Goal: Task Accomplishment & Management: Manage account settings

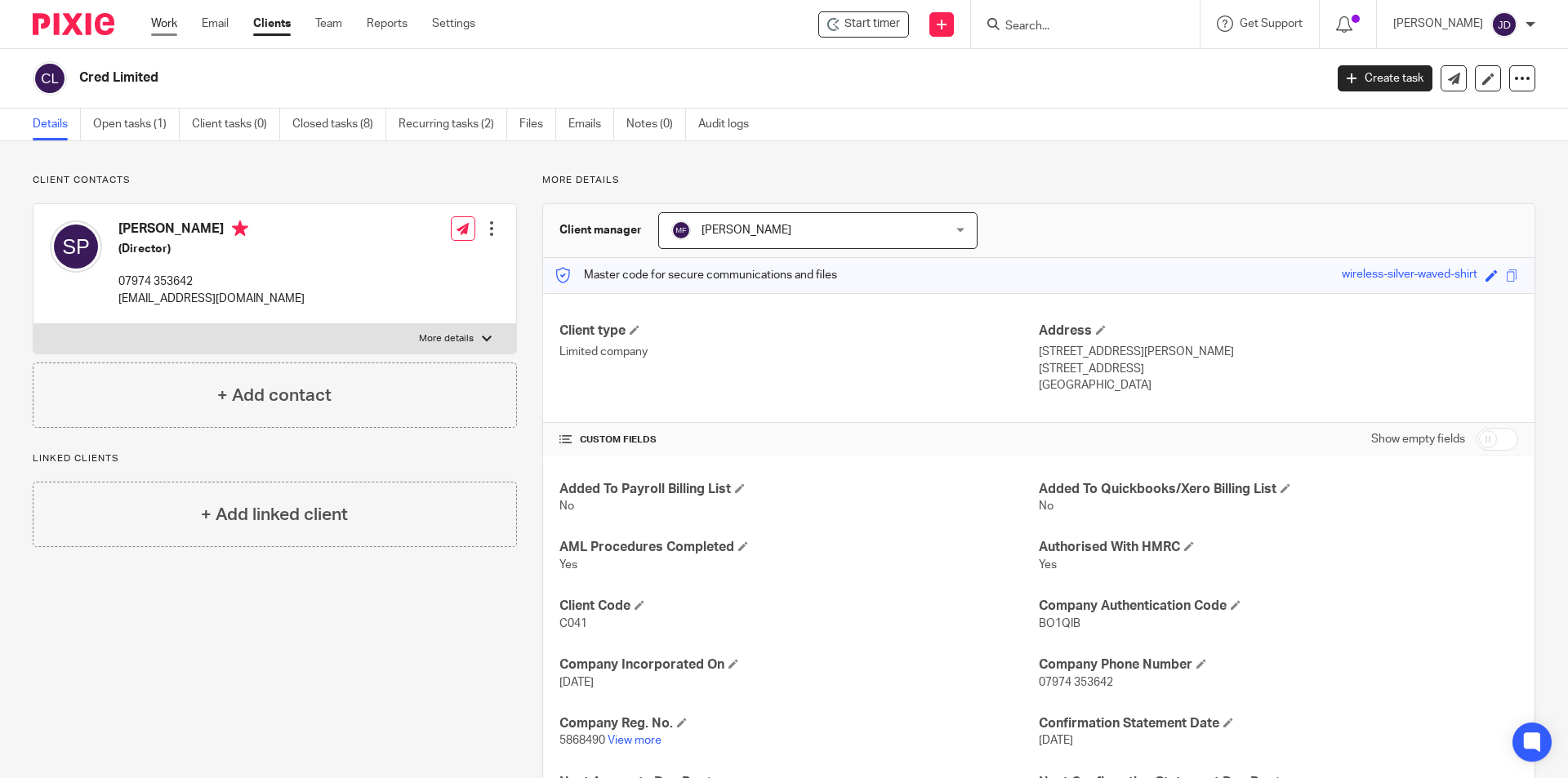
click at [161, 18] on link "Work" at bounding box center [163, 23] width 26 height 16
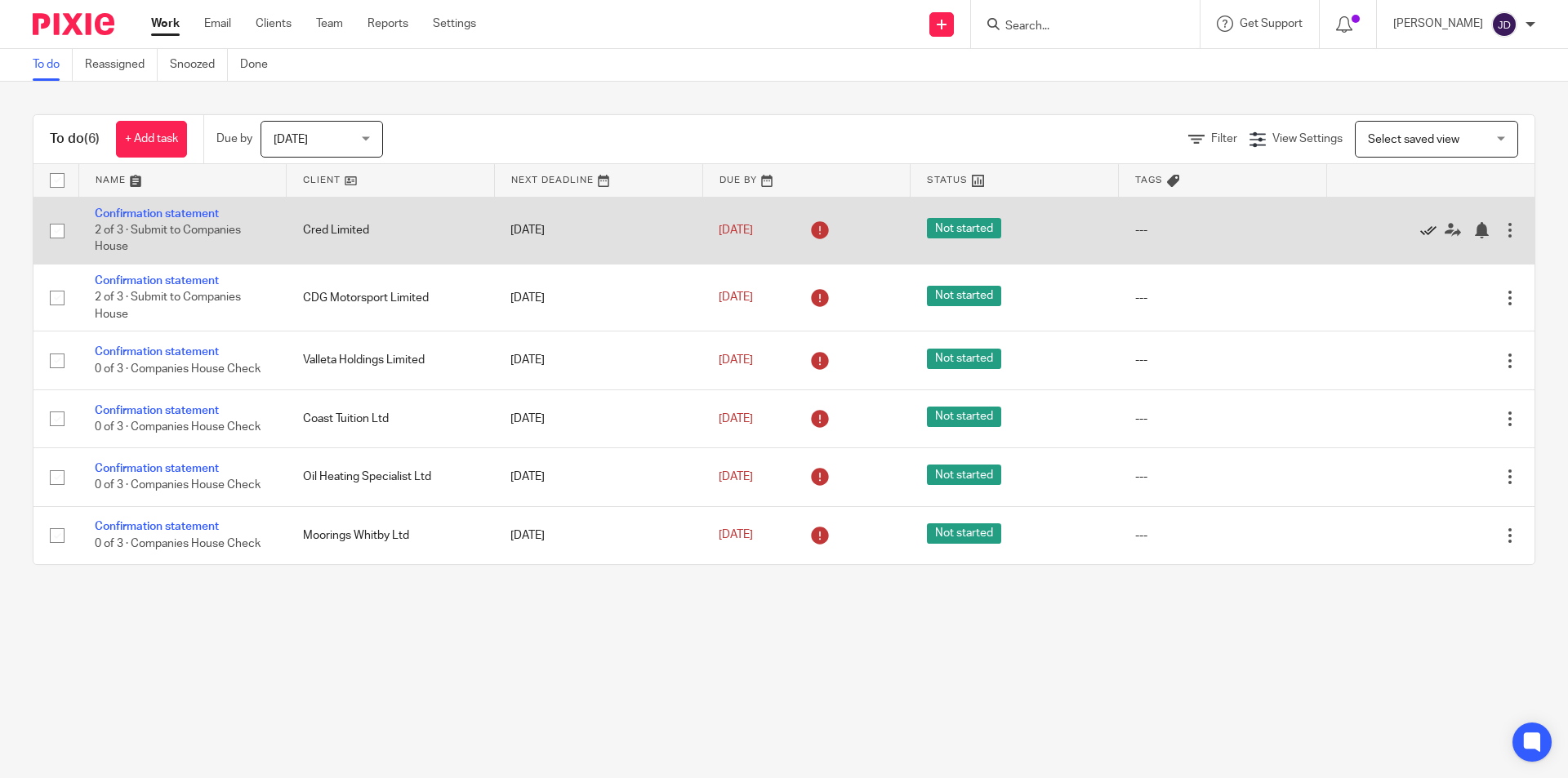
click at [1420, 230] on icon at bounding box center [1428, 230] width 16 height 16
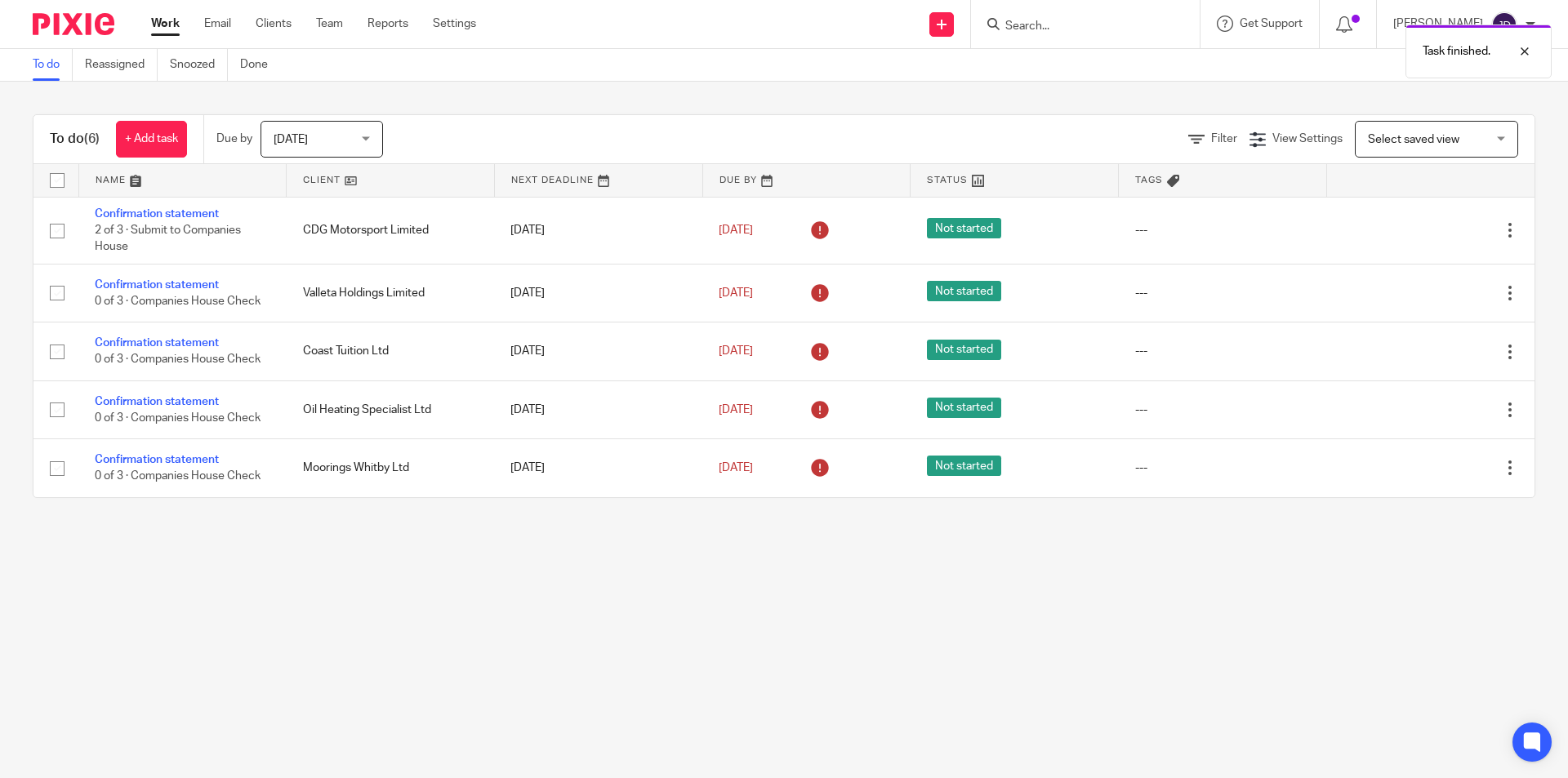
click at [1115, 31] on div "Task finished." at bounding box center [1167, 47] width 768 height 62
click at [1046, 24] on div "Task finished." at bounding box center [1167, 47] width 768 height 62
click at [1043, 25] on div "Task finished." at bounding box center [1167, 47] width 768 height 62
click at [1038, 23] on input "Search" at bounding box center [1077, 27] width 147 height 14
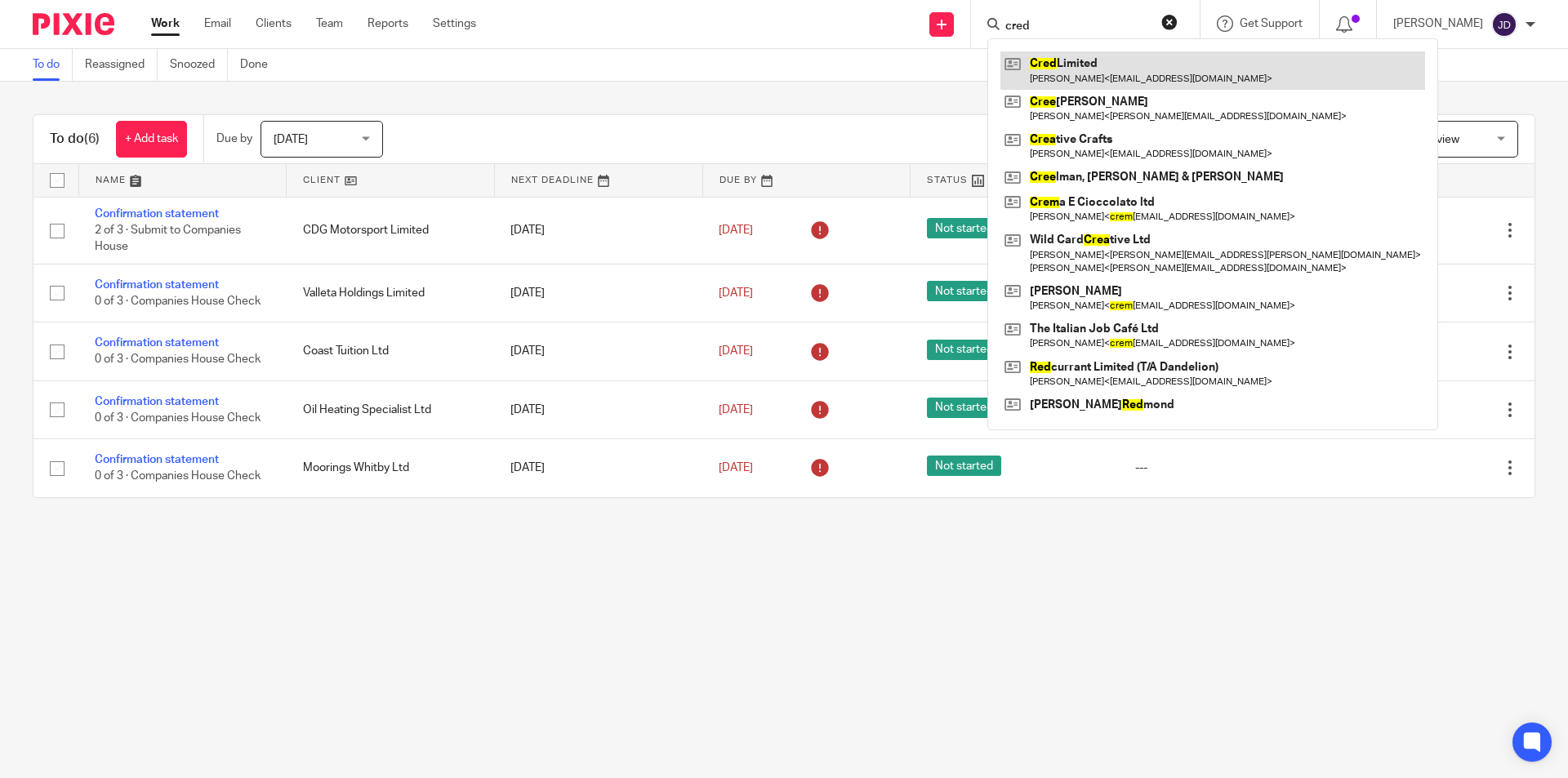
type input "cred"
click at [1070, 68] on link at bounding box center [1212, 70] width 424 height 37
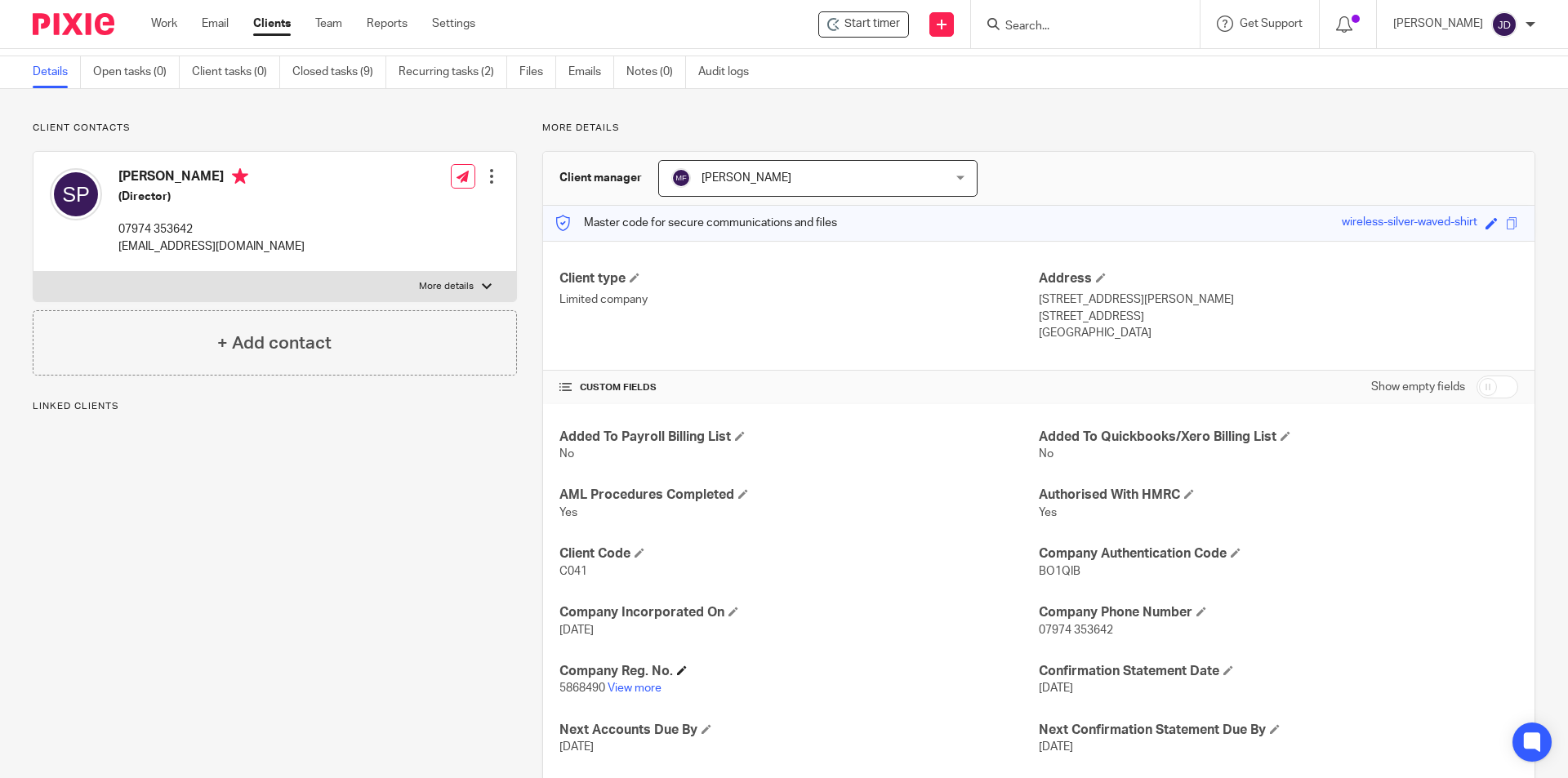
scroll to position [82, 0]
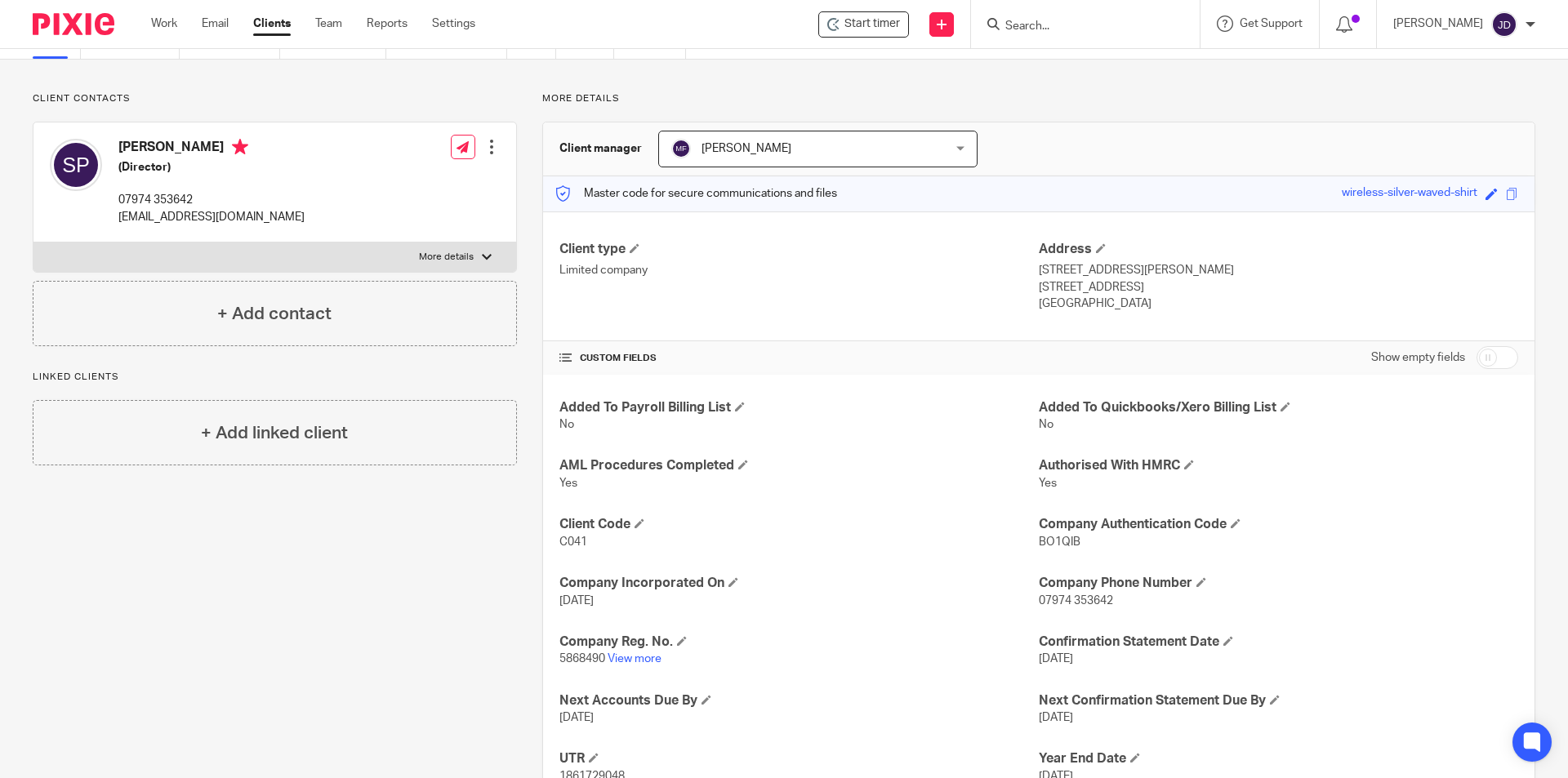
click at [560, 656] on span "5868490" at bounding box center [583, 659] width 46 height 11
drag, startPoint x: 554, startPoint y: 656, endPoint x: 600, endPoint y: 662, distance: 46.4
click at [600, 662] on div "Added To Payroll Billing List No Added To Quickbooks/Xero Billing List No AML P…" at bounding box center [1039, 592] width 992 height 435
copy span "5868490"
click at [1083, 26] on input "Search" at bounding box center [1077, 27] width 147 height 14
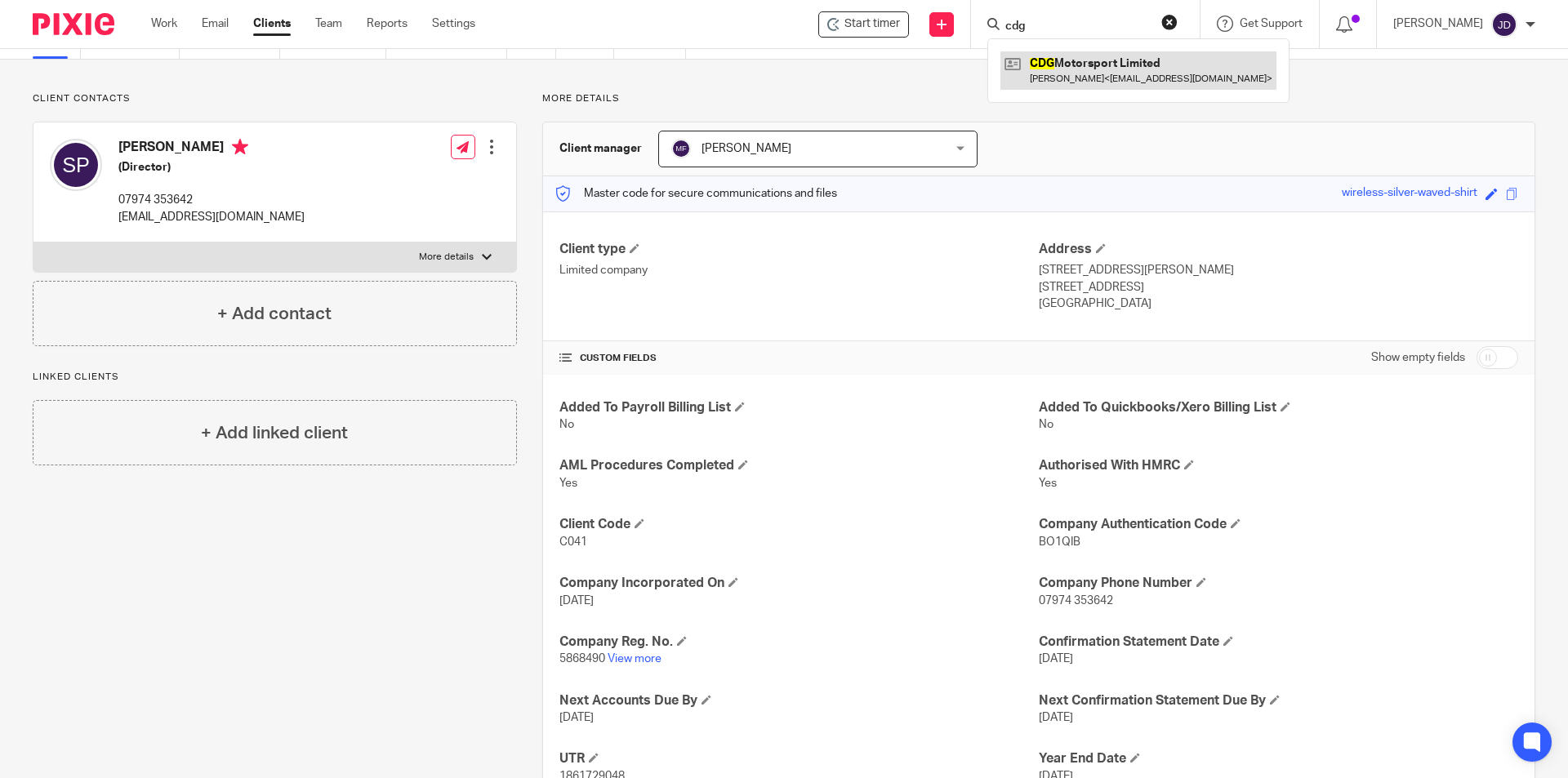
type input "cdg"
click at [1078, 57] on link at bounding box center [1138, 70] width 276 height 37
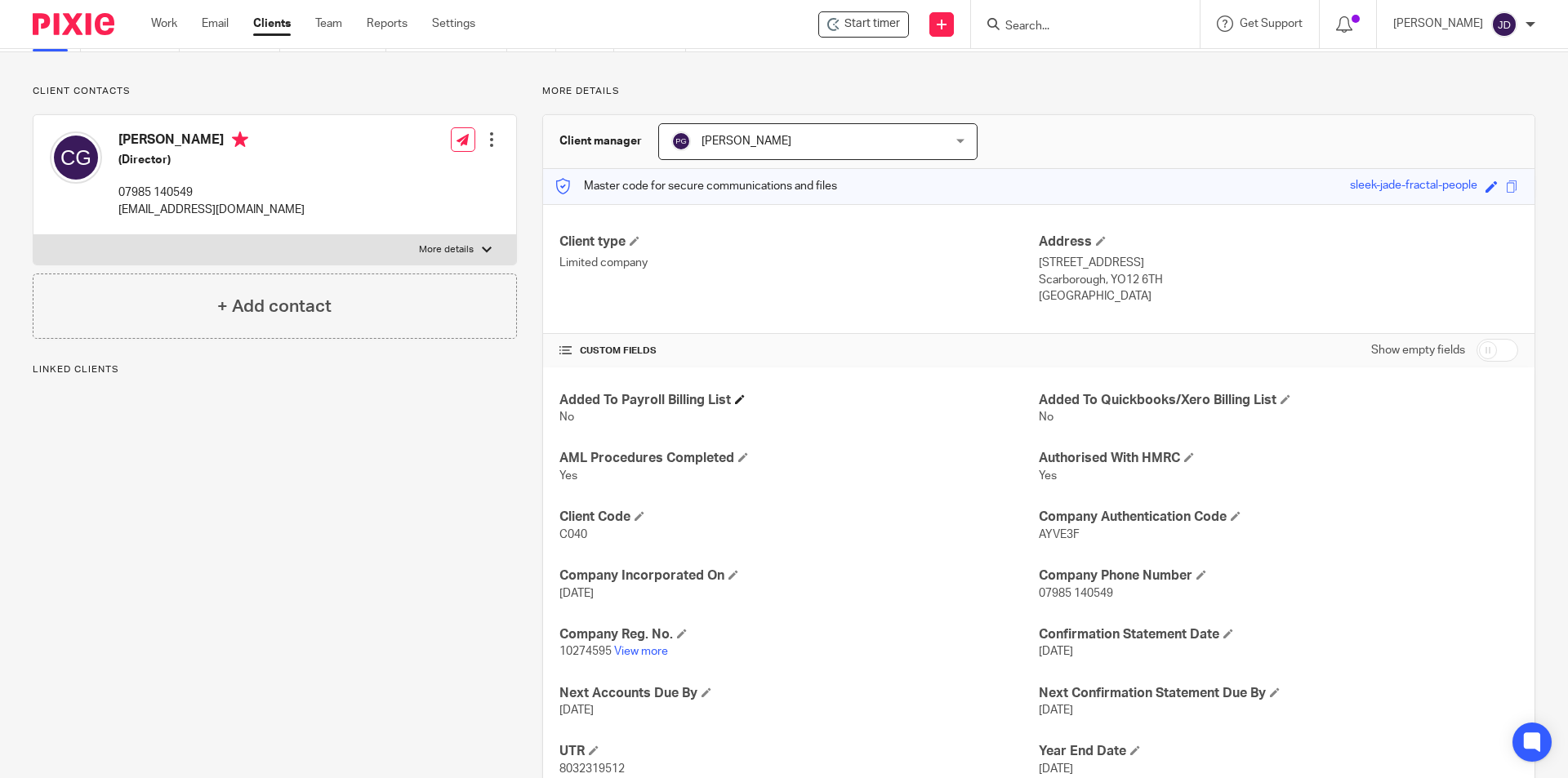
scroll to position [146, 0]
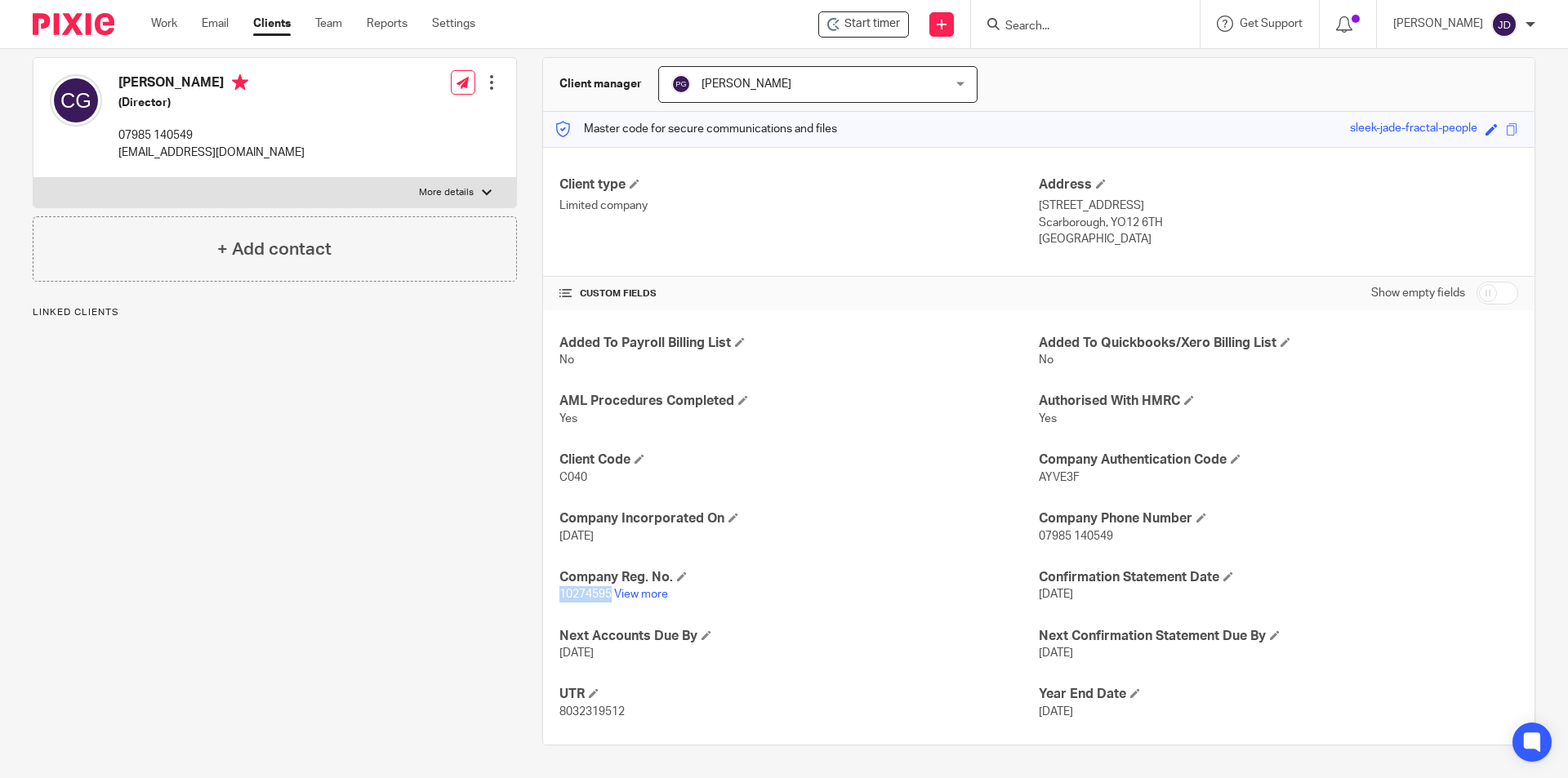
drag, startPoint x: 558, startPoint y: 590, endPoint x: 608, endPoint y: 605, distance: 52.2
click at [608, 605] on div "Added To Payroll Billing List No Added To Quickbooks/Xero Billing List No AML P…" at bounding box center [1039, 527] width 992 height 435
copy span "10274595"
click at [169, 11] on div "Work Email Clients Team Reports Settings Work Email Clients Team Reports Settin…" at bounding box center [317, 24] width 365 height 49
click at [168, 23] on link "Work" at bounding box center [163, 23] width 26 height 16
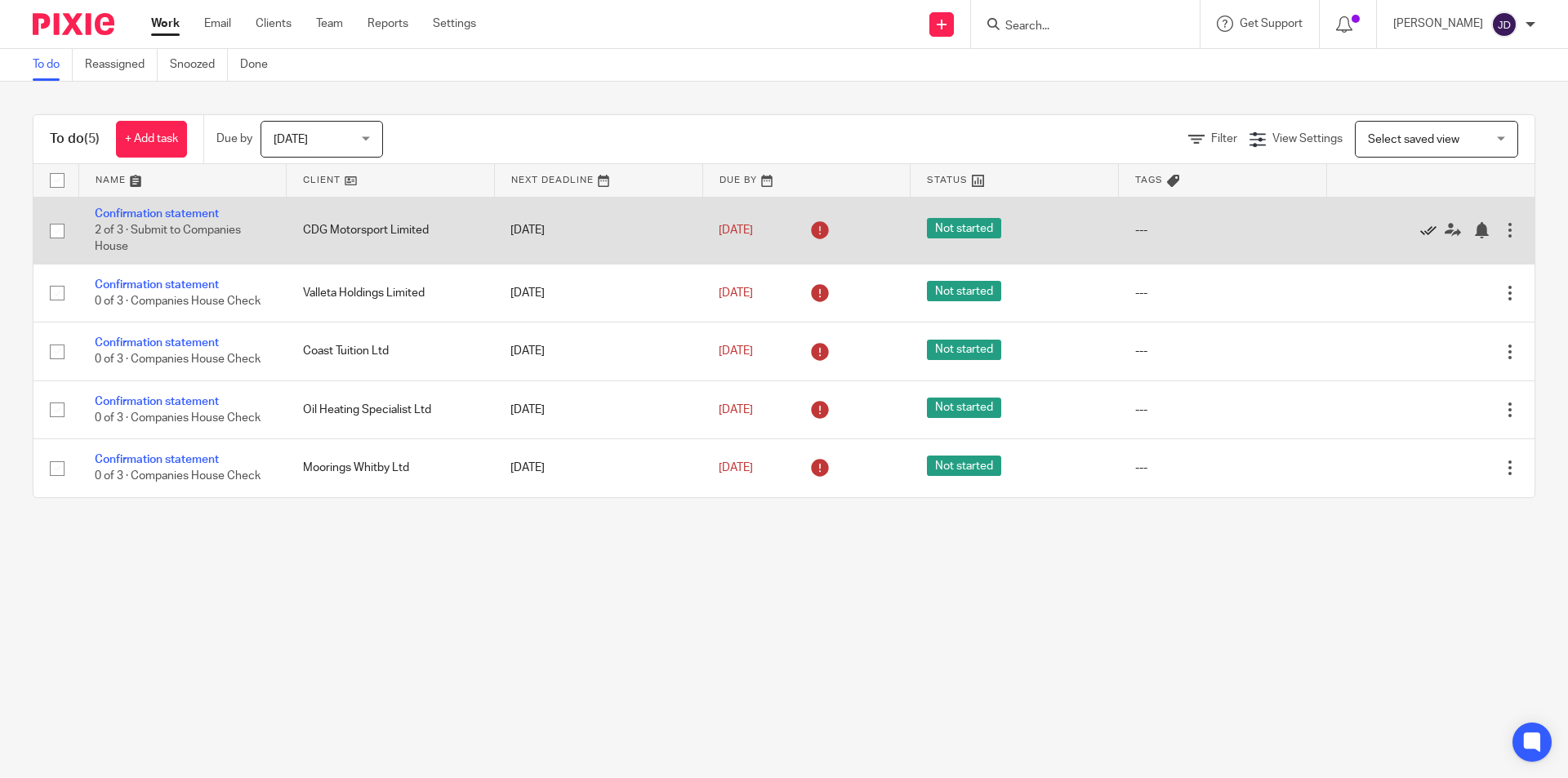
click at [1420, 225] on icon at bounding box center [1428, 230] width 16 height 16
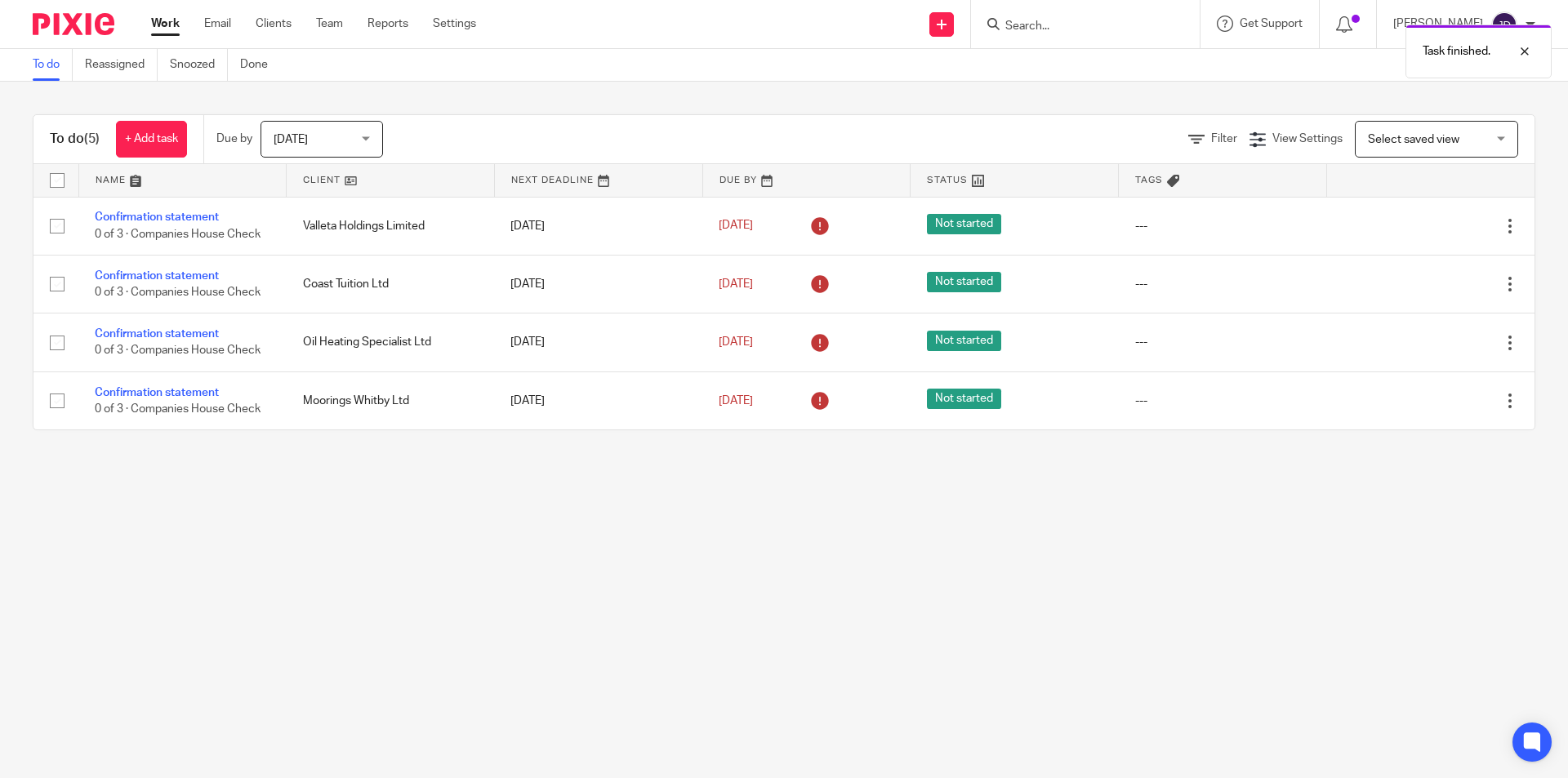
click at [1037, 29] on div "Task finished." at bounding box center [1167, 47] width 768 height 62
click at [1048, 26] on div "Task finished." at bounding box center [1167, 47] width 768 height 62
click at [1048, 26] on input "Search" at bounding box center [1077, 27] width 147 height 14
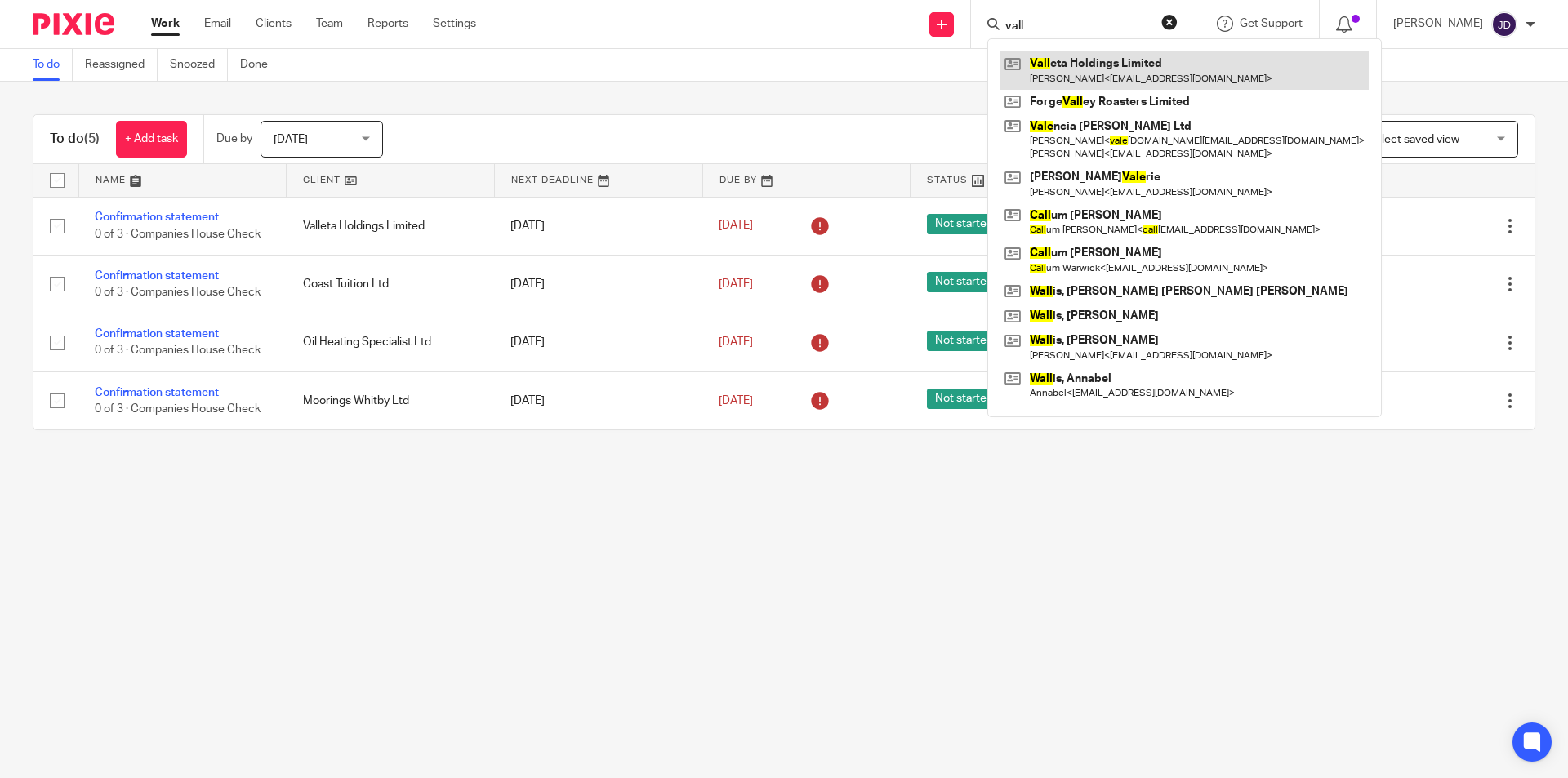
type input "vall"
click at [1088, 60] on link at bounding box center [1185, 70] width 368 height 37
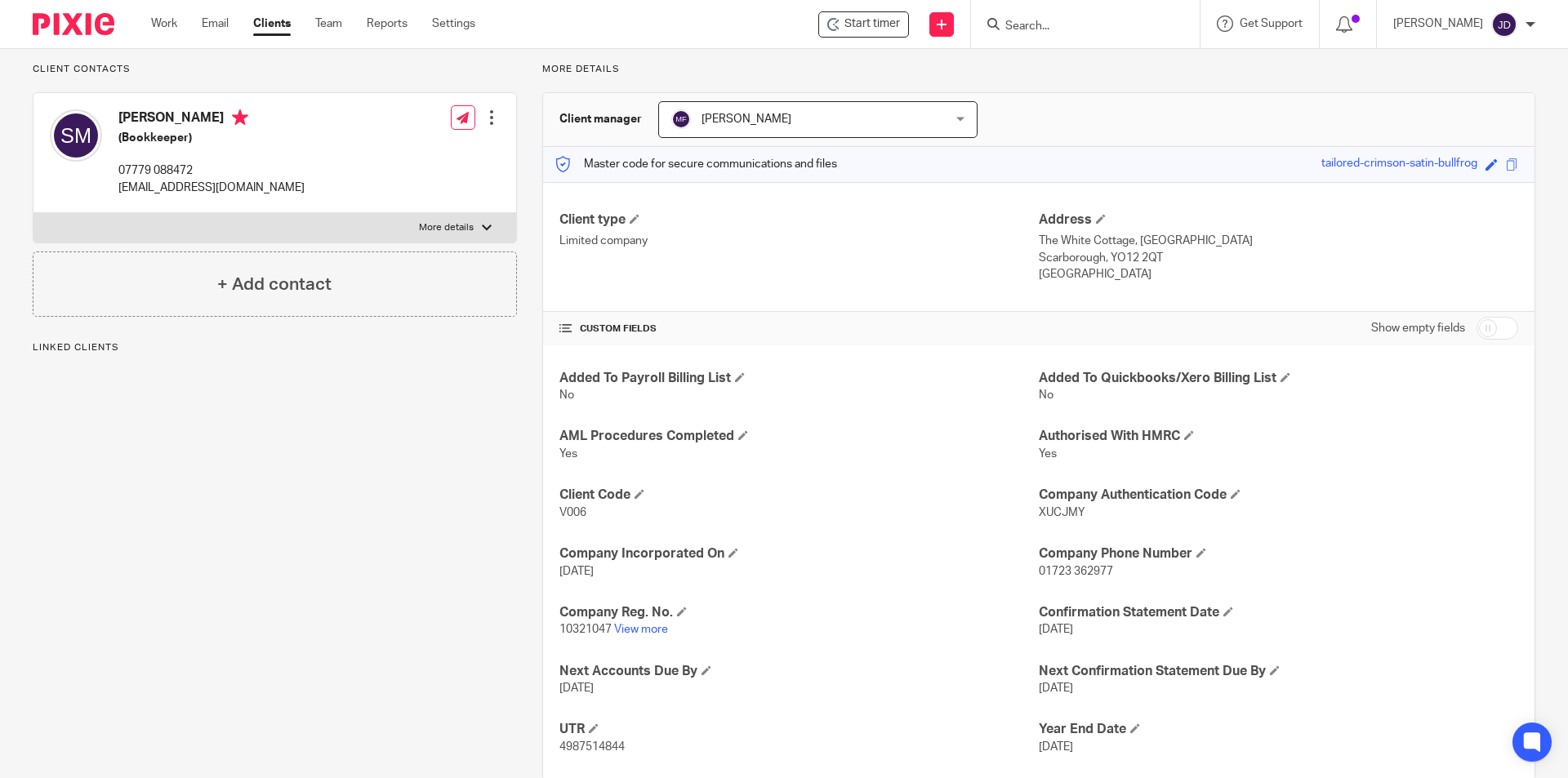
scroll to position [146, 0]
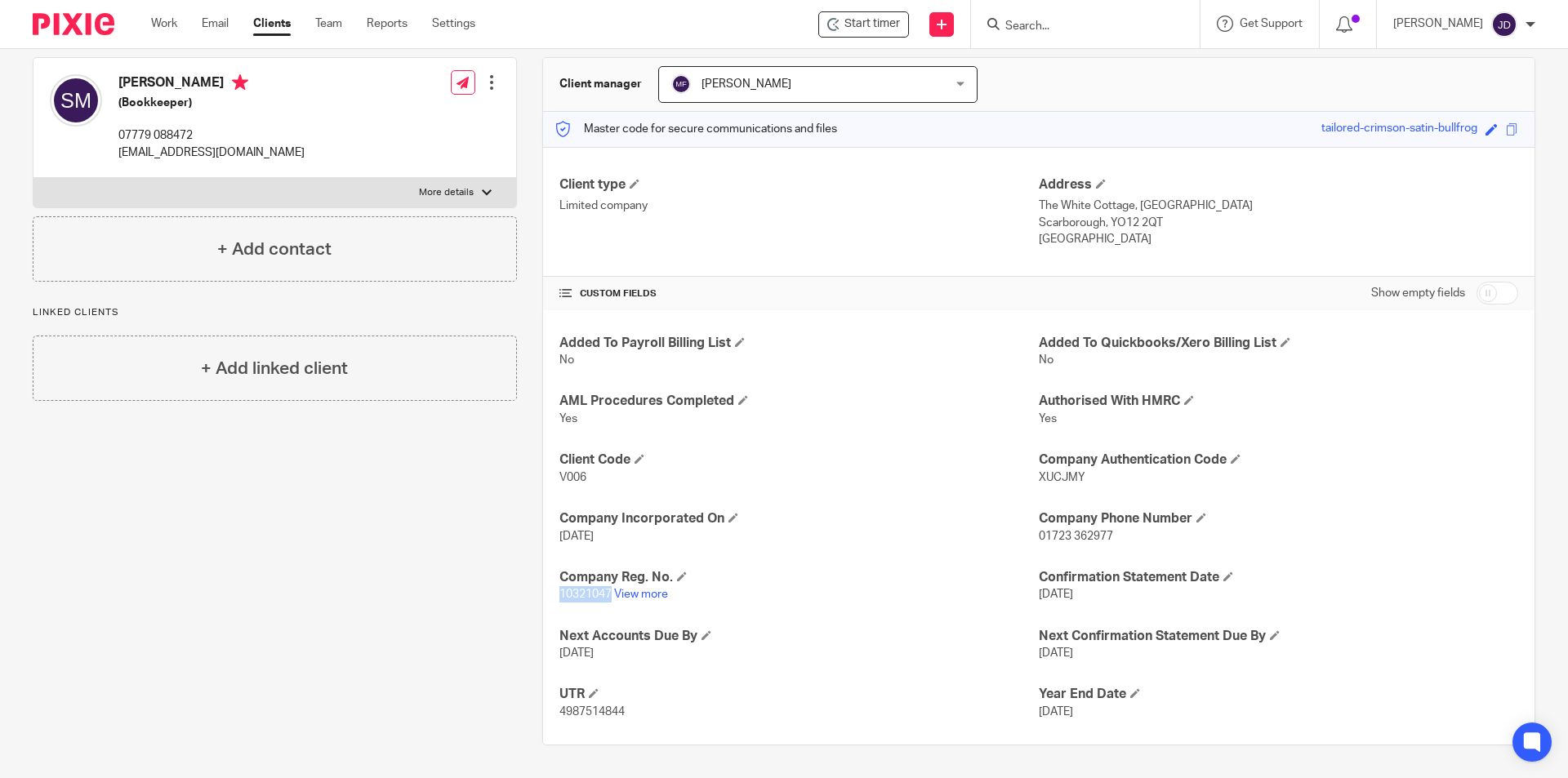
drag, startPoint x: 558, startPoint y: 593, endPoint x: 608, endPoint y: 595, distance: 50.0
click at [608, 595] on span "10321047" at bounding box center [586, 594] width 52 height 11
copy span "10321047"
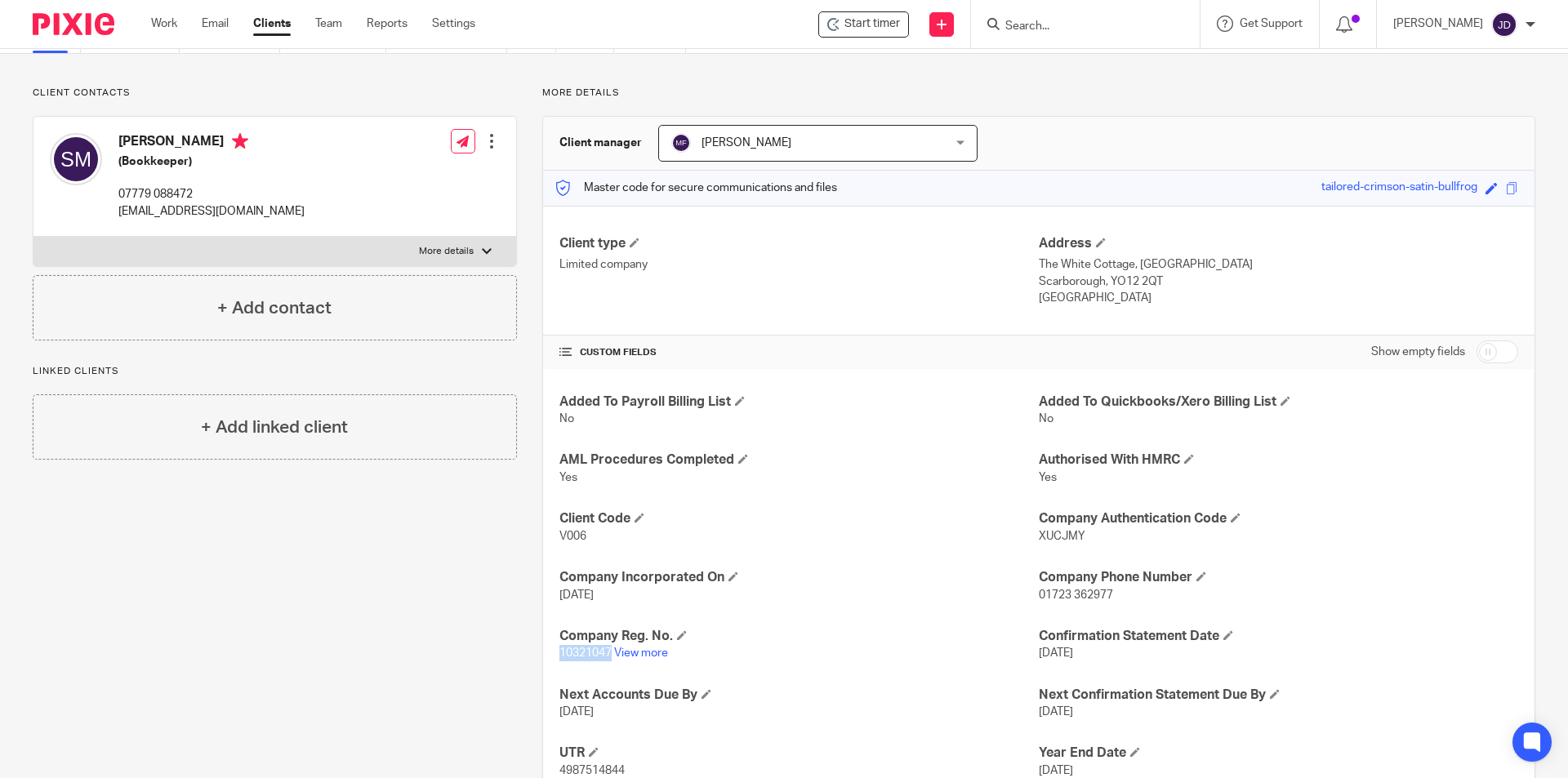
scroll to position [0, 0]
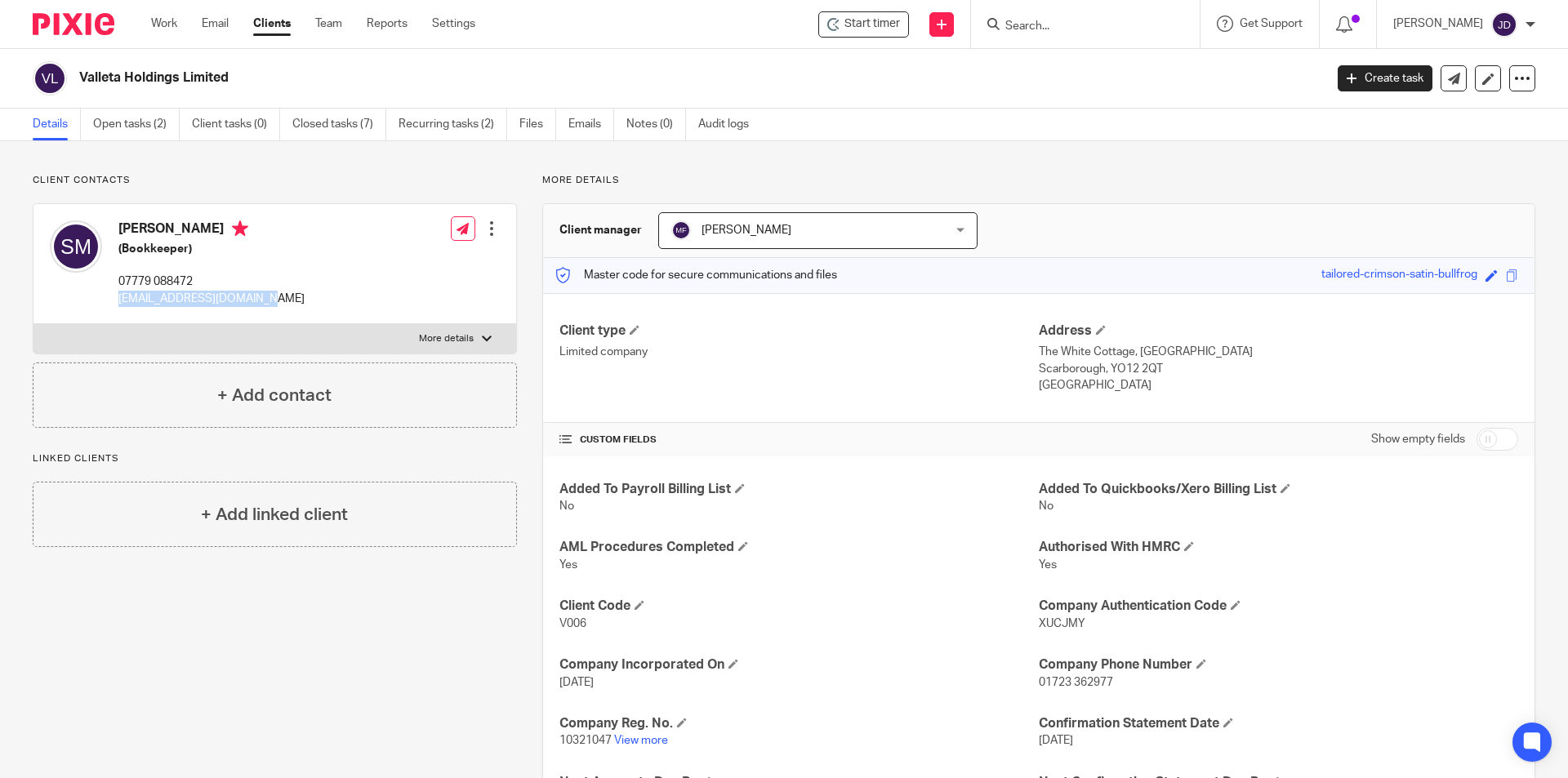
drag, startPoint x: 117, startPoint y: 298, endPoint x: 258, endPoint y: 303, distance: 141.1
click at [258, 303] on div "Stan Martin (Bookkeeper) 07779 088472 stanmartinbo@hotmail.com" at bounding box center [176, 264] width 255 height 103
copy p "stanmartinbo@hotmail.com"
click at [356, 618] on div "Client contacts Stan Martin (Bookkeeper) 07779 088472 stanmartinbo@hotmail.com …" at bounding box center [262, 532] width 509 height 718
click at [162, 20] on link "Work" at bounding box center [163, 23] width 26 height 16
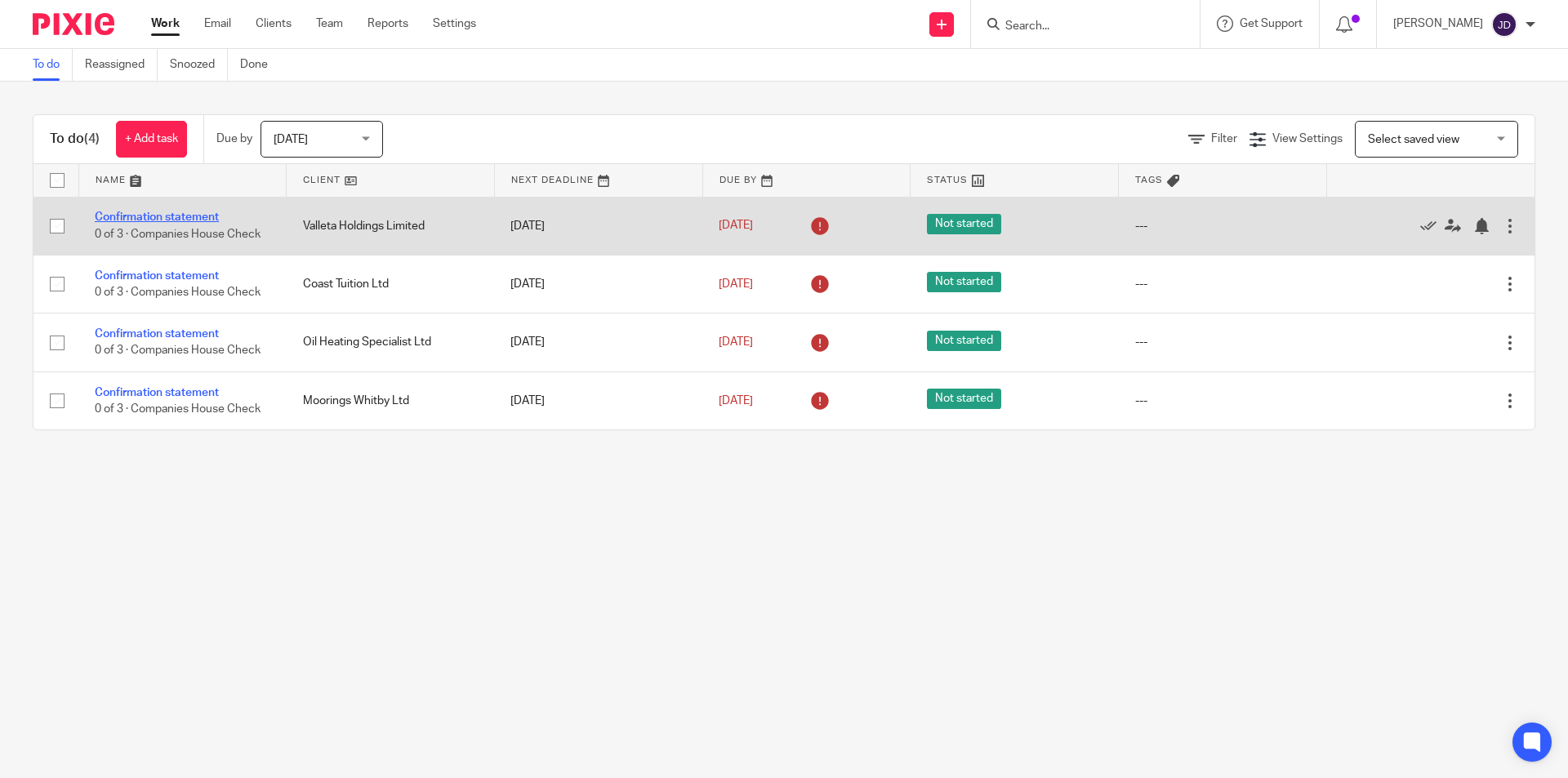
click at [170, 217] on link "Confirmation statement" at bounding box center [156, 217] width 124 height 11
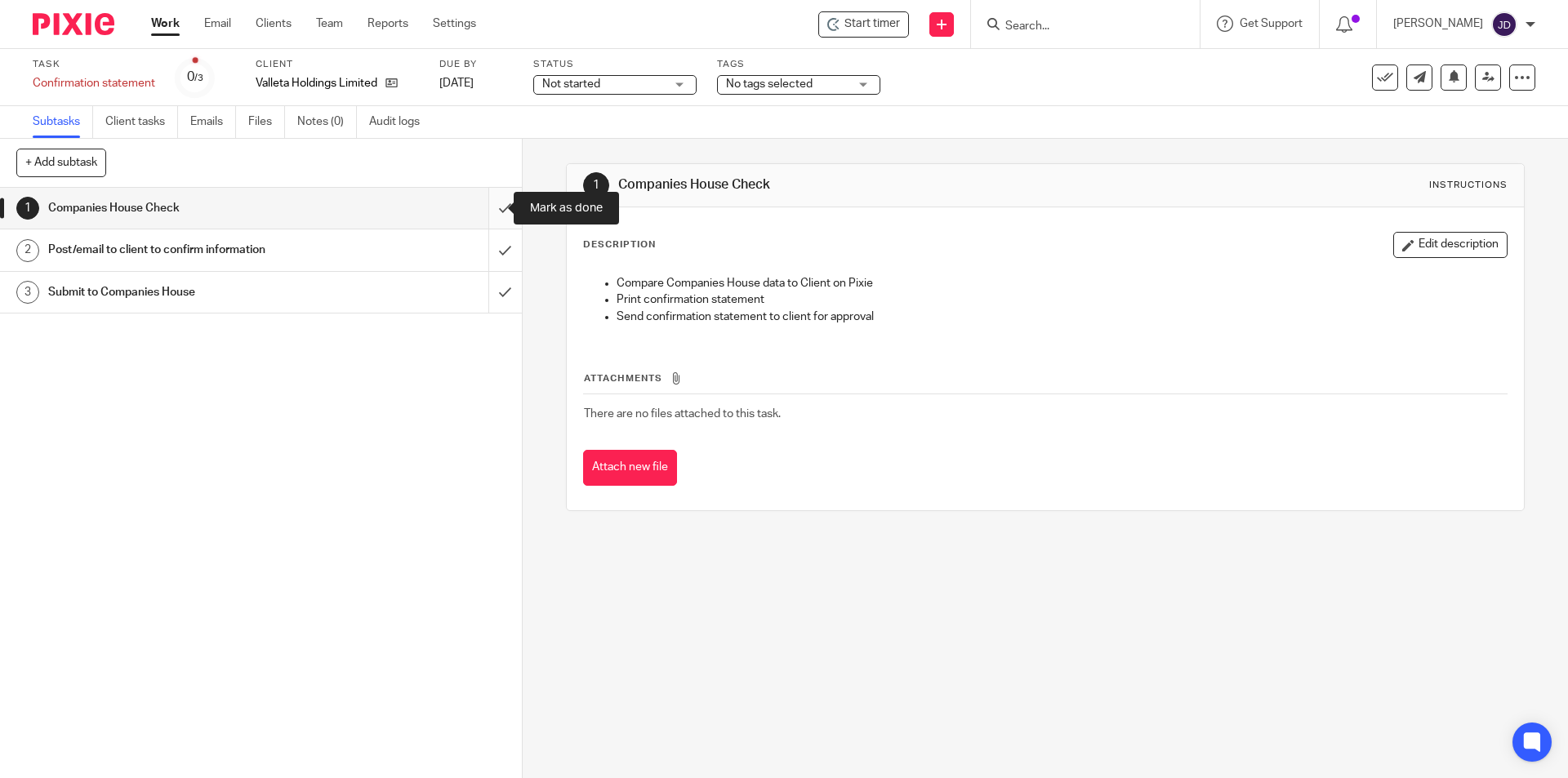
click at [485, 206] on input "submit" at bounding box center [260, 208] width 522 height 41
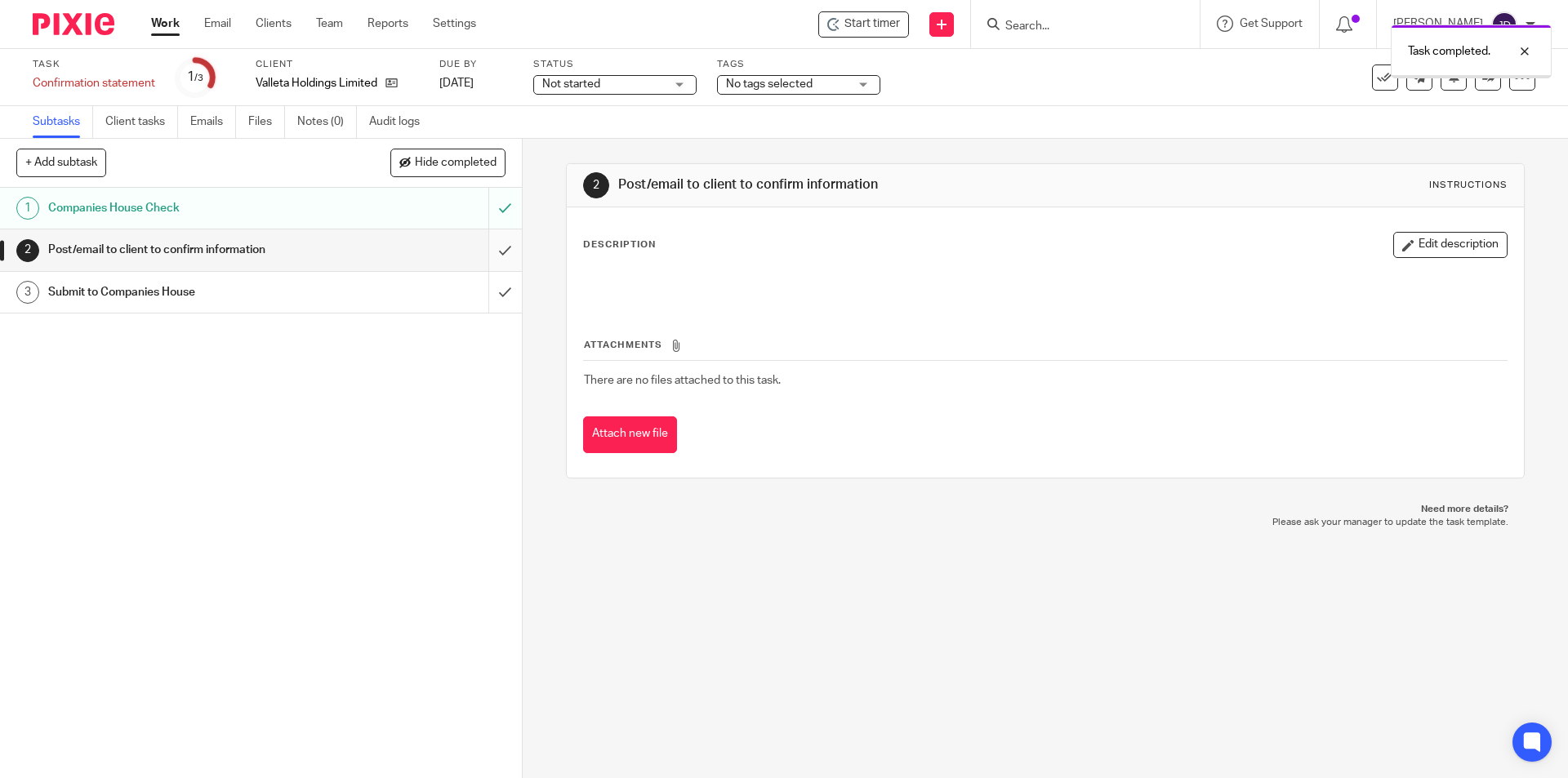
click at [482, 247] on input "submit" at bounding box center [260, 250] width 522 height 41
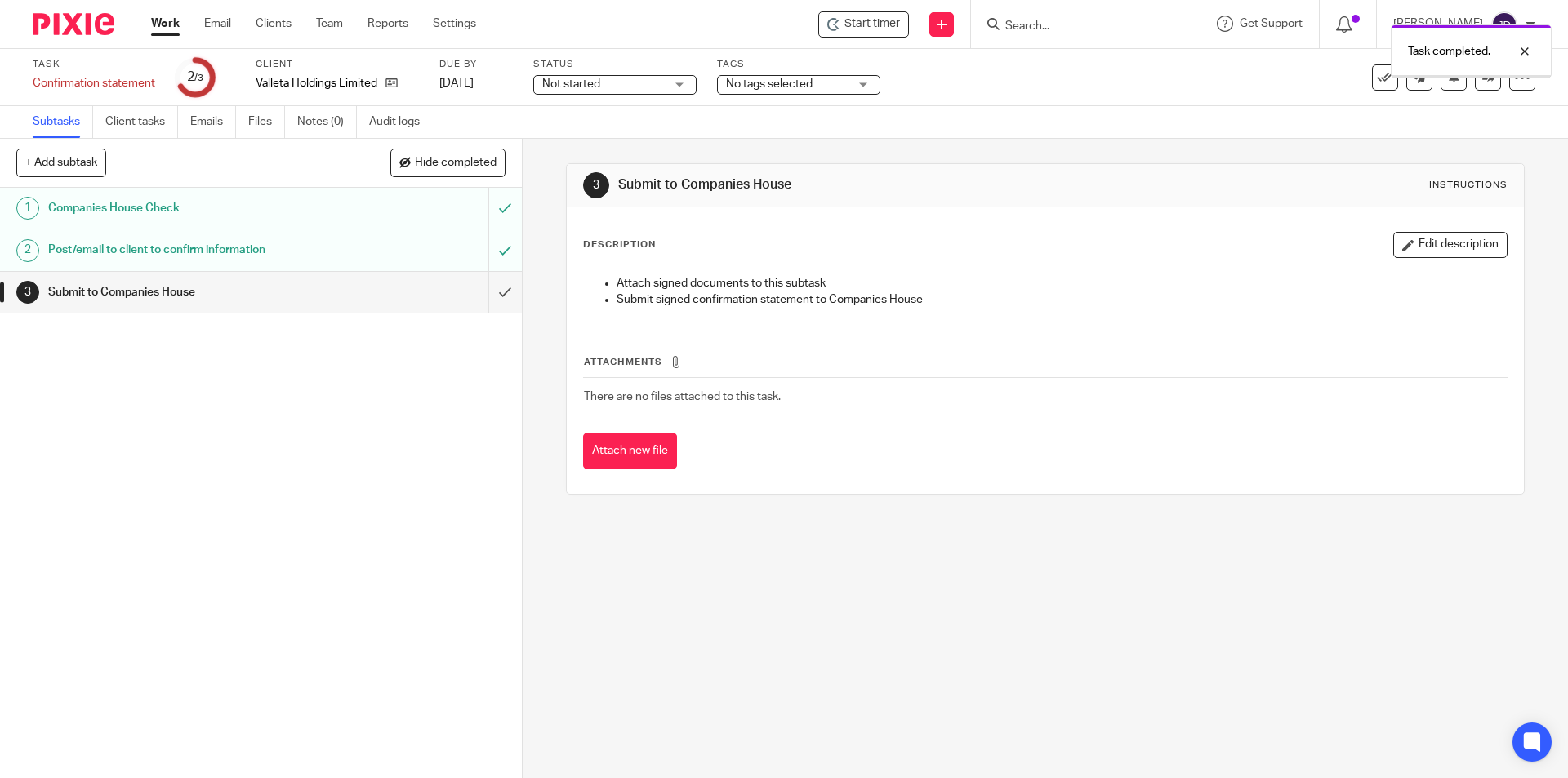
click at [169, 24] on link "Work" at bounding box center [165, 23] width 29 height 16
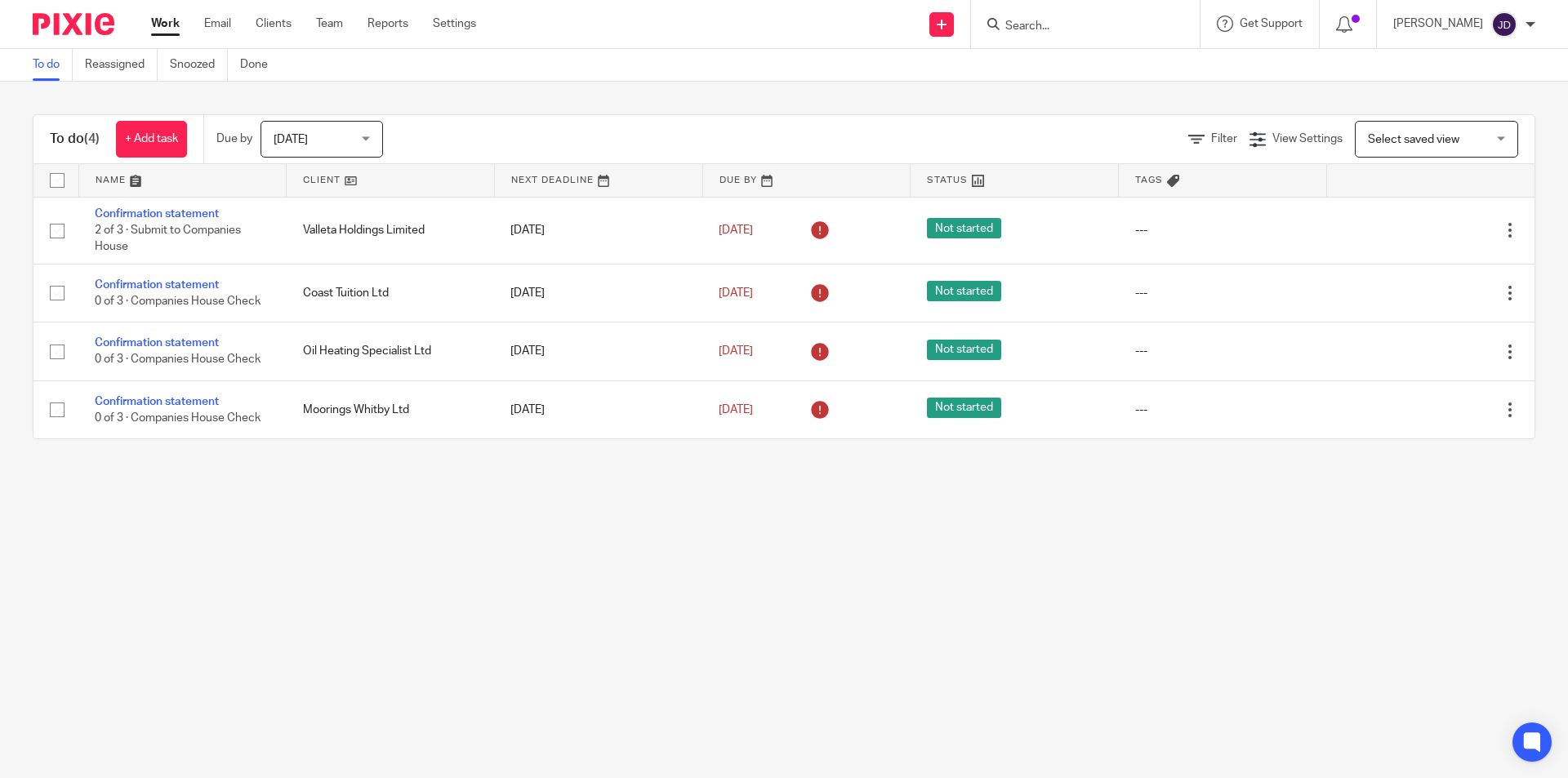
click at [1063, 31] on input "Search" at bounding box center [1077, 27] width 147 height 14
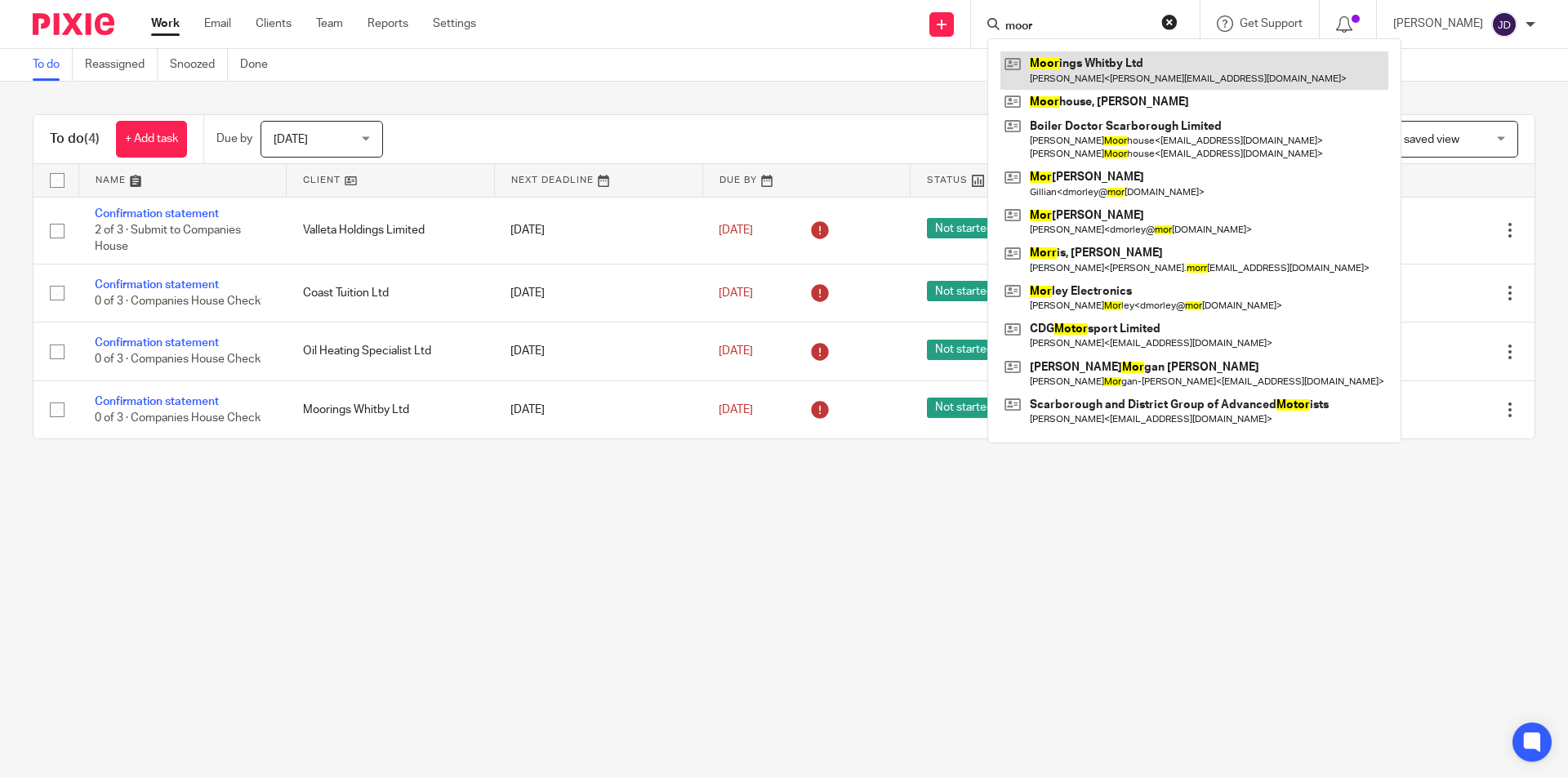
type input "moor"
click at [1080, 71] on link at bounding box center [1194, 70] width 388 height 37
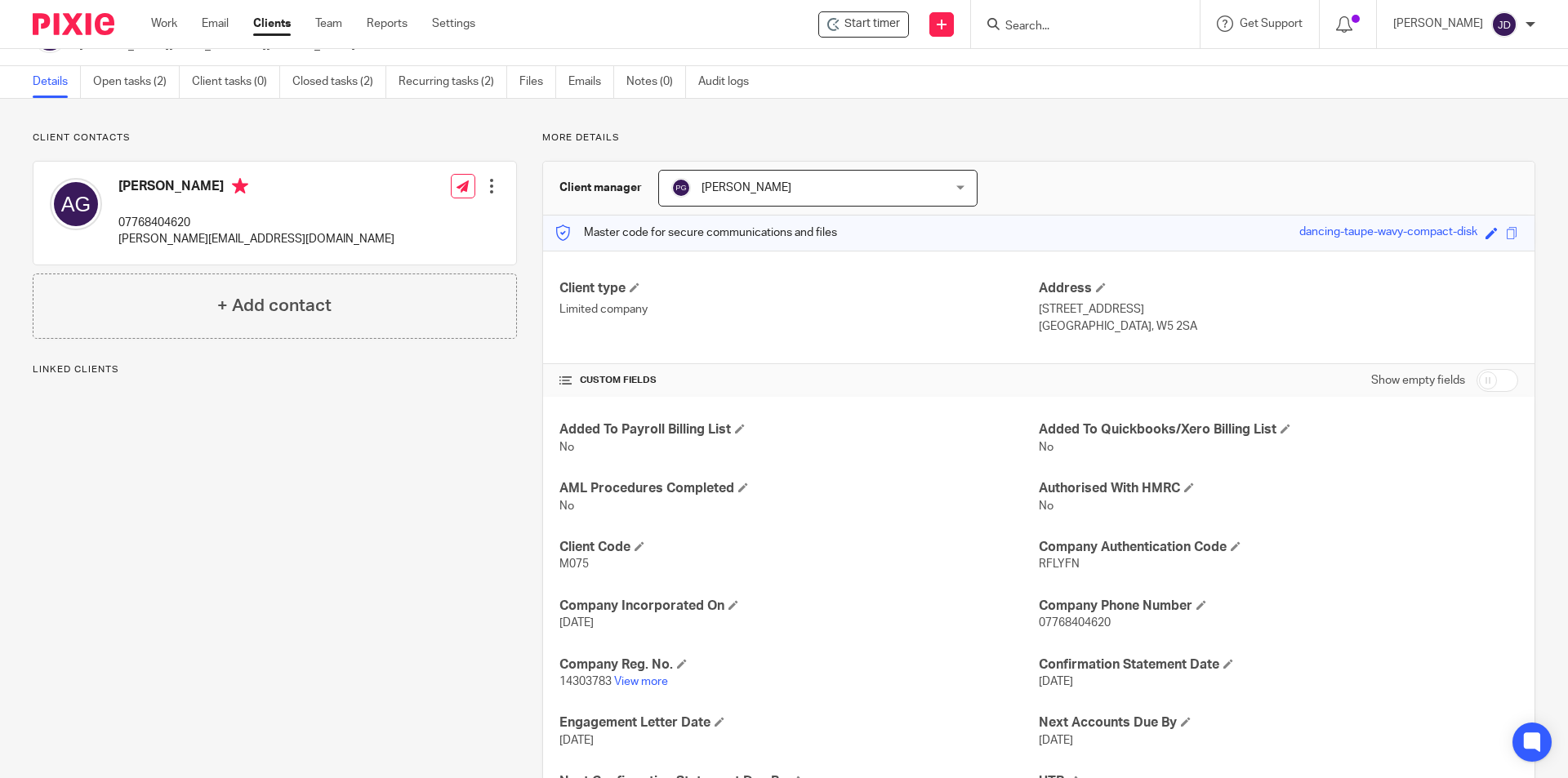
scroll to position [82, 0]
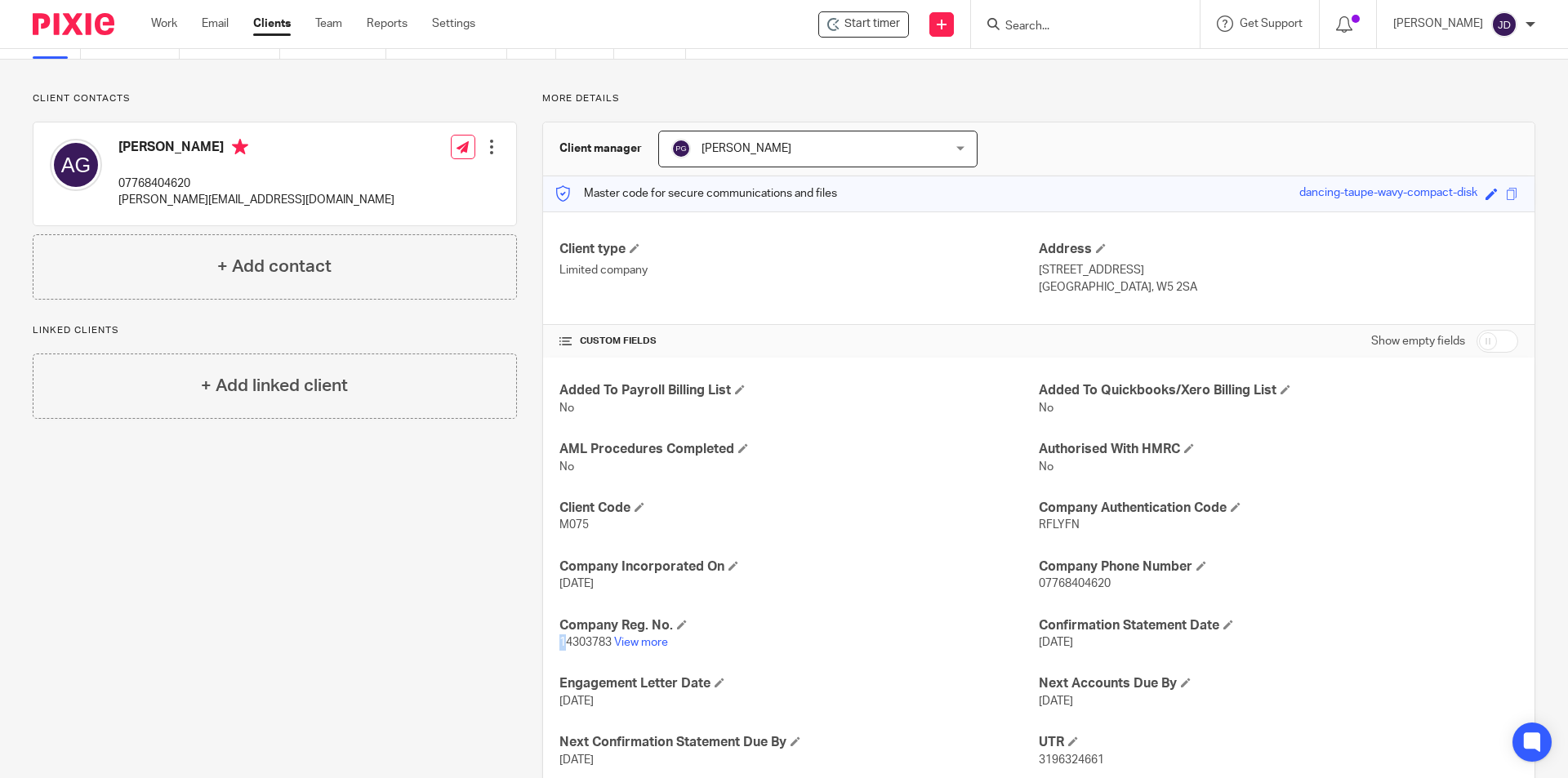
click at [560, 640] on span "14303783" at bounding box center [586, 643] width 52 height 11
click at [560, 642] on span "14303783" at bounding box center [586, 643] width 52 height 11
drag, startPoint x: 554, startPoint y: 642, endPoint x: 580, endPoint y: 645, distance: 26.2
click at [580, 645] on span "14303783" at bounding box center [586, 643] width 52 height 11
click at [434, 620] on div "Client contacts [PERSON_NAME] 07768404620 [PERSON_NAME][EMAIL_ADDRESS][DOMAIN_N…" at bounding box center [262, 472] width 509 height 760
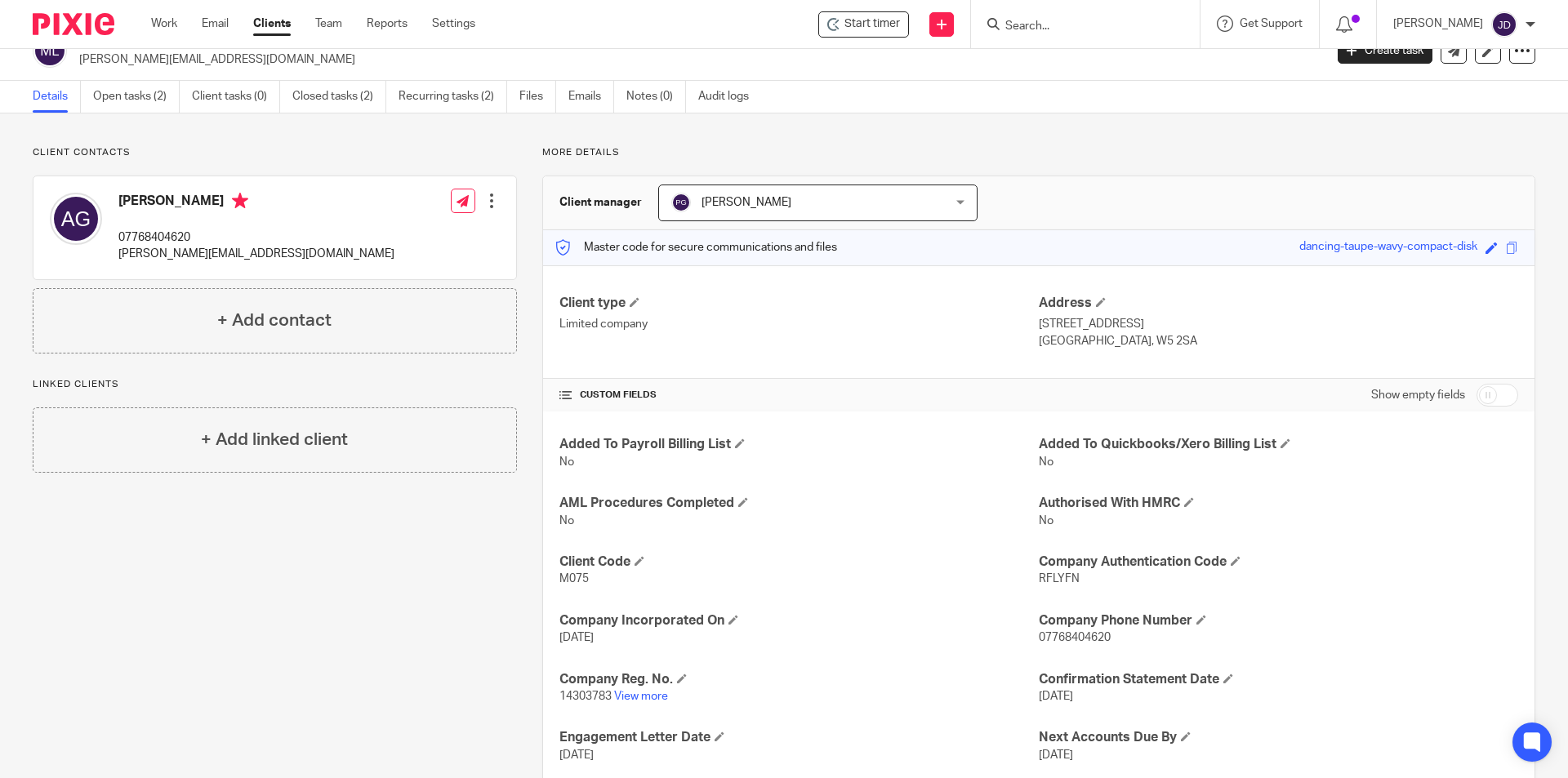
scroll to position [0, 0]
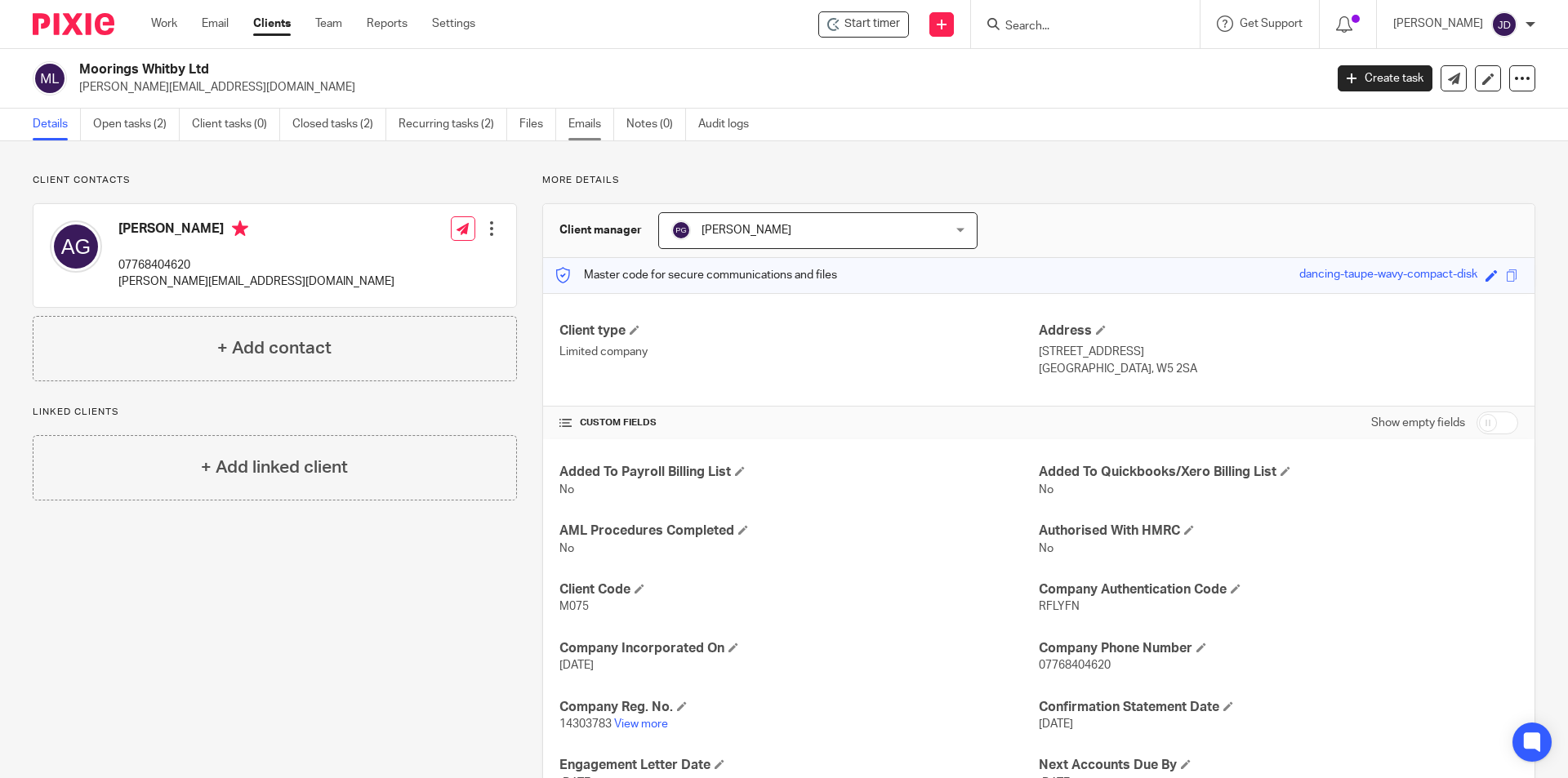
click at [588, 116] on link "Emails" at bounding box center [591, 124] width 46 height 31
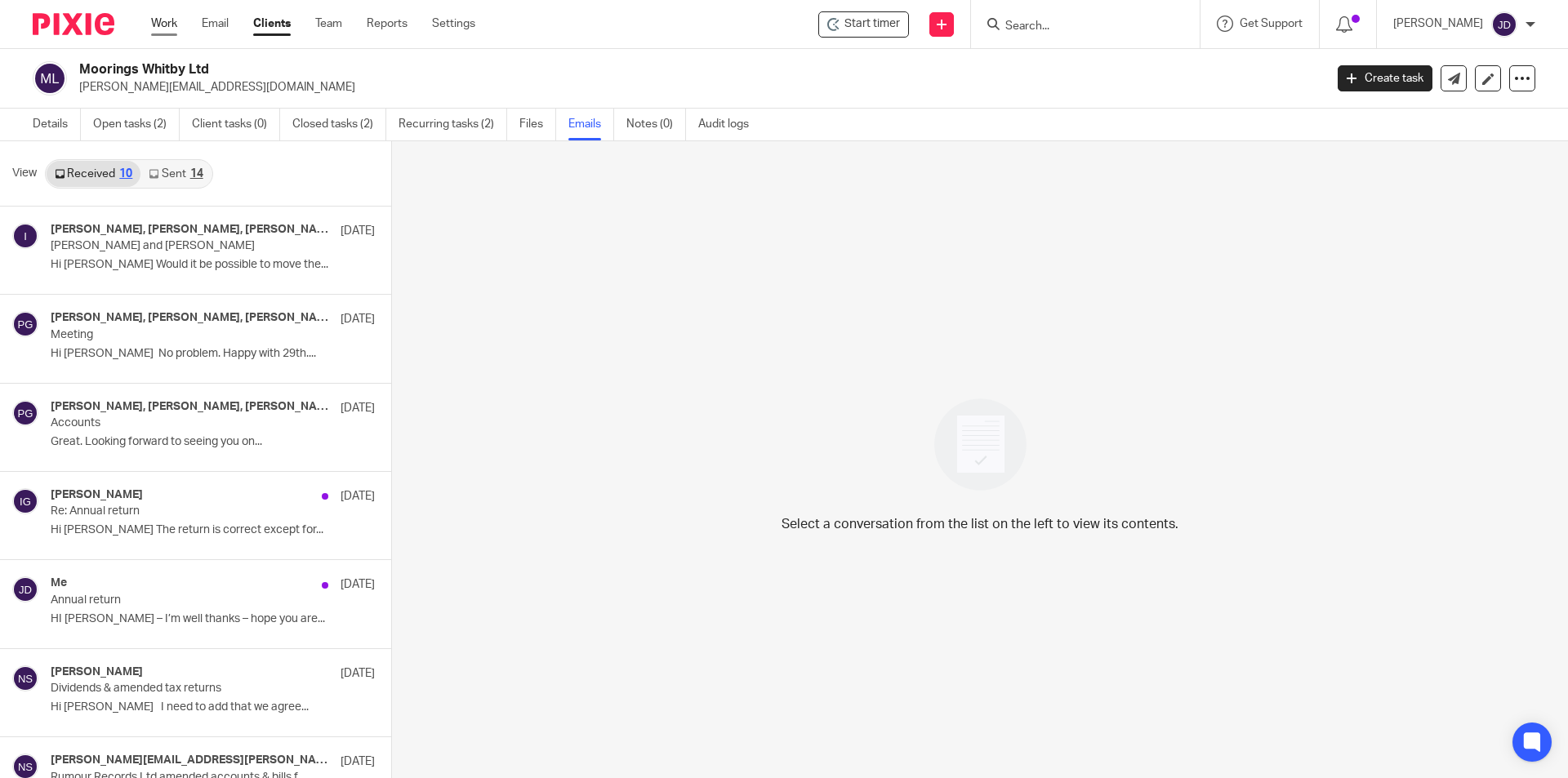
click at [164, 20] on link "Work" at bounding box center [163, 23] width 26 height 16
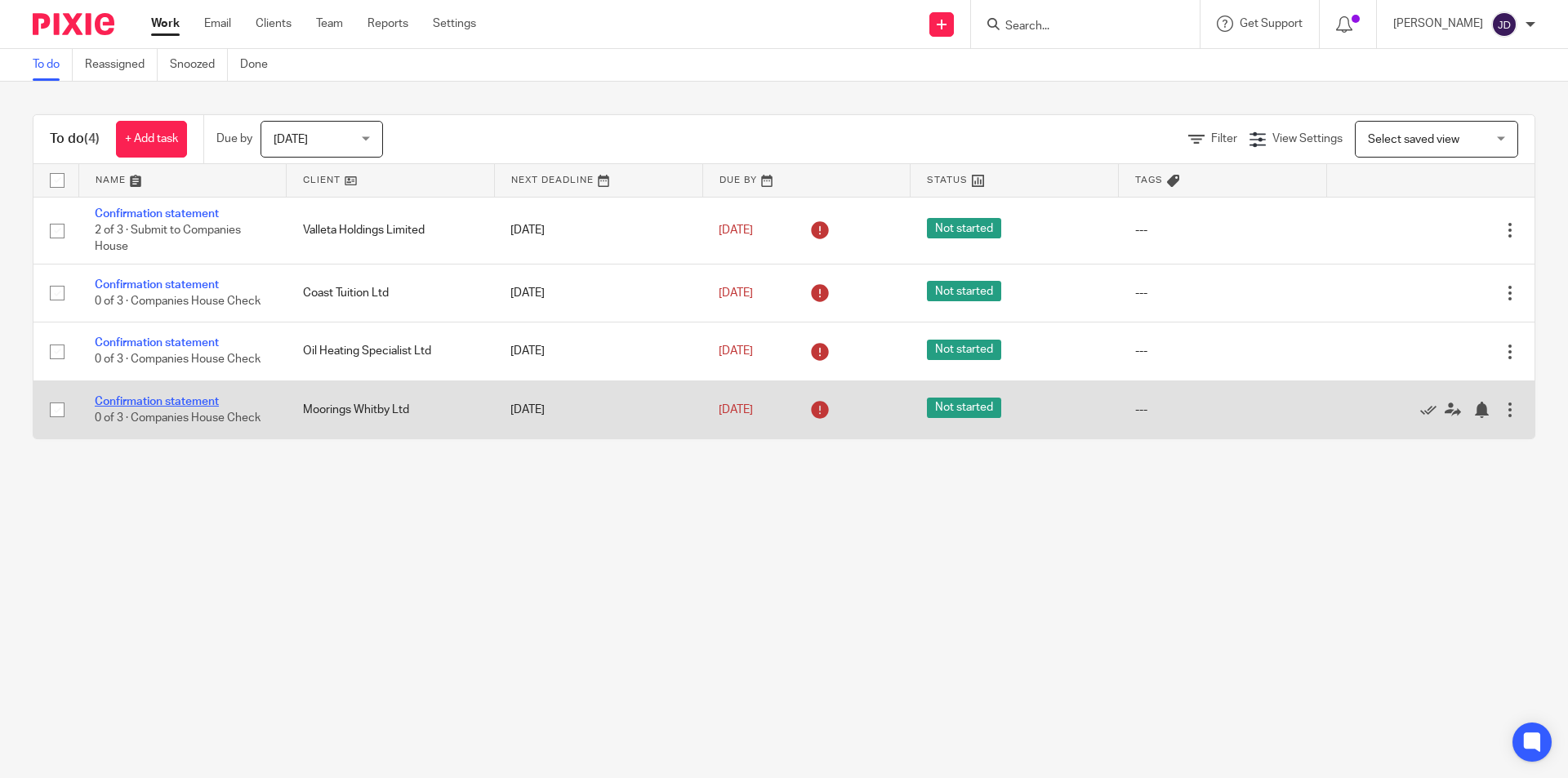
click at [182, 405] on link "Confirmation statement" at bounding box center [156, 401] width 124 height 11
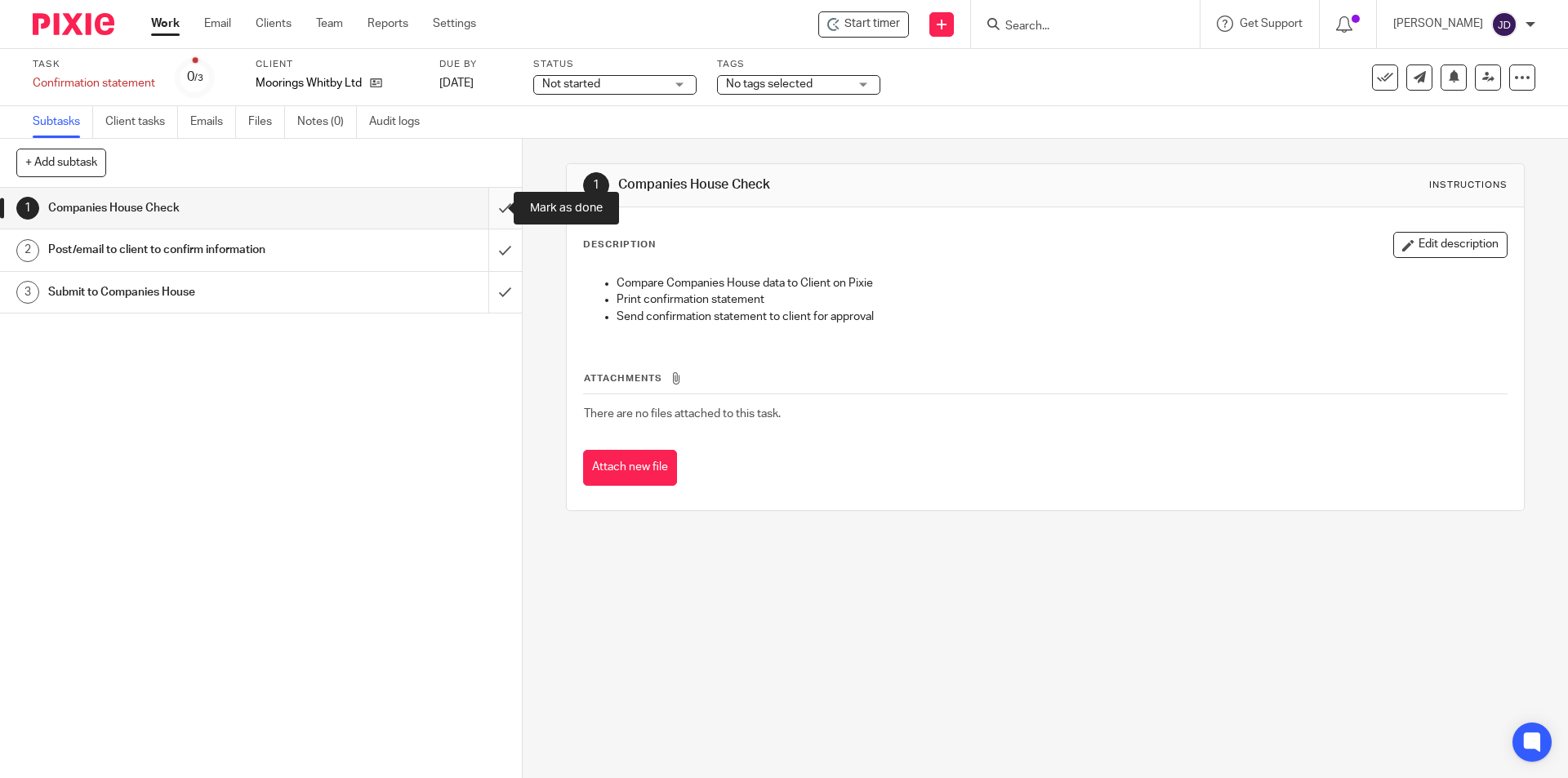
click at [485, 210] on input "submit" at bounding box center [260, 208] width 522 height 41
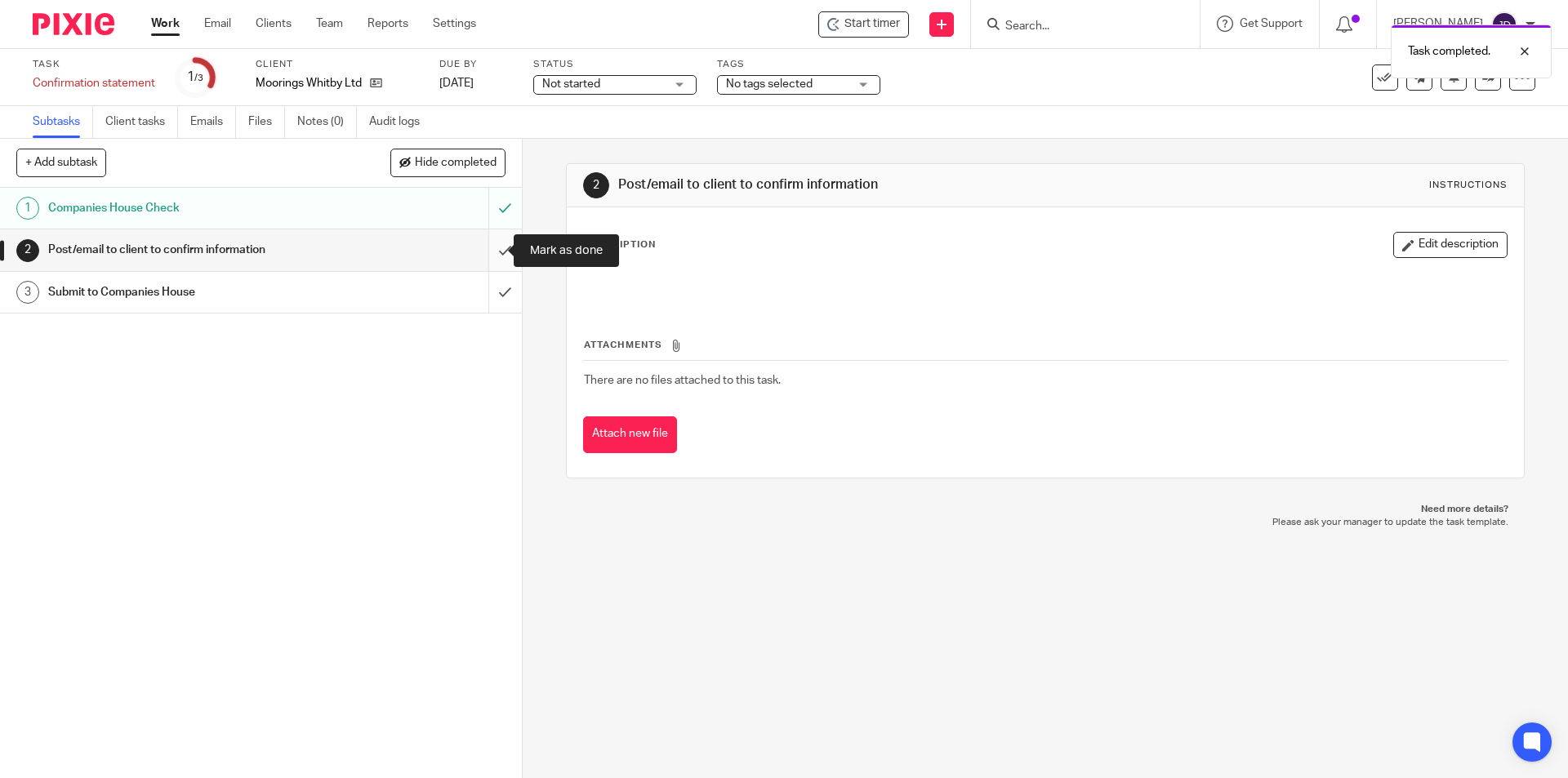
click at [485, 236] on input "submit" at bounding box center [260, 250] width 522 height 41
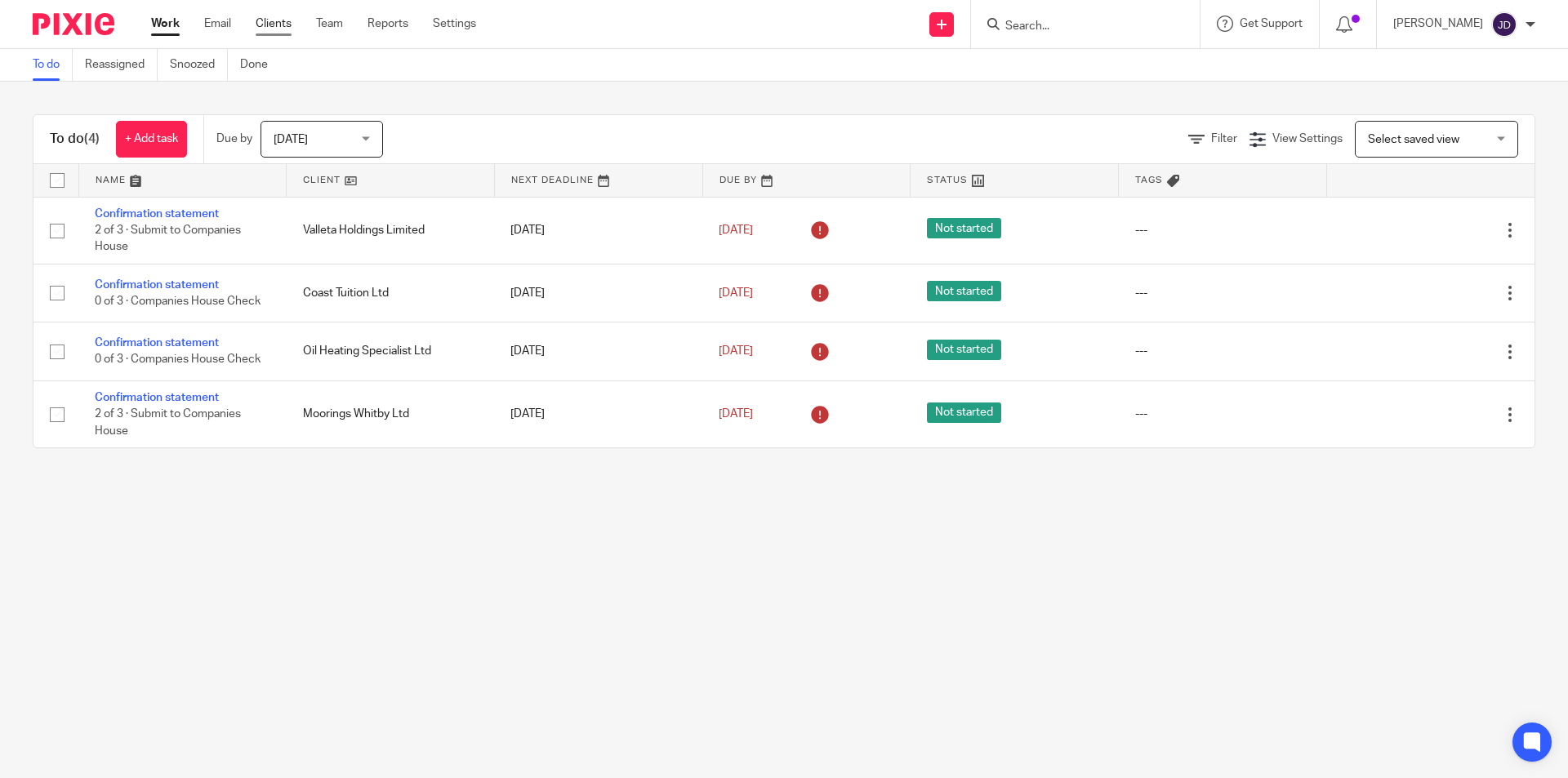
click at [259, 25] on link "Clients" at bounding box center [274, 23] width 36 height 16
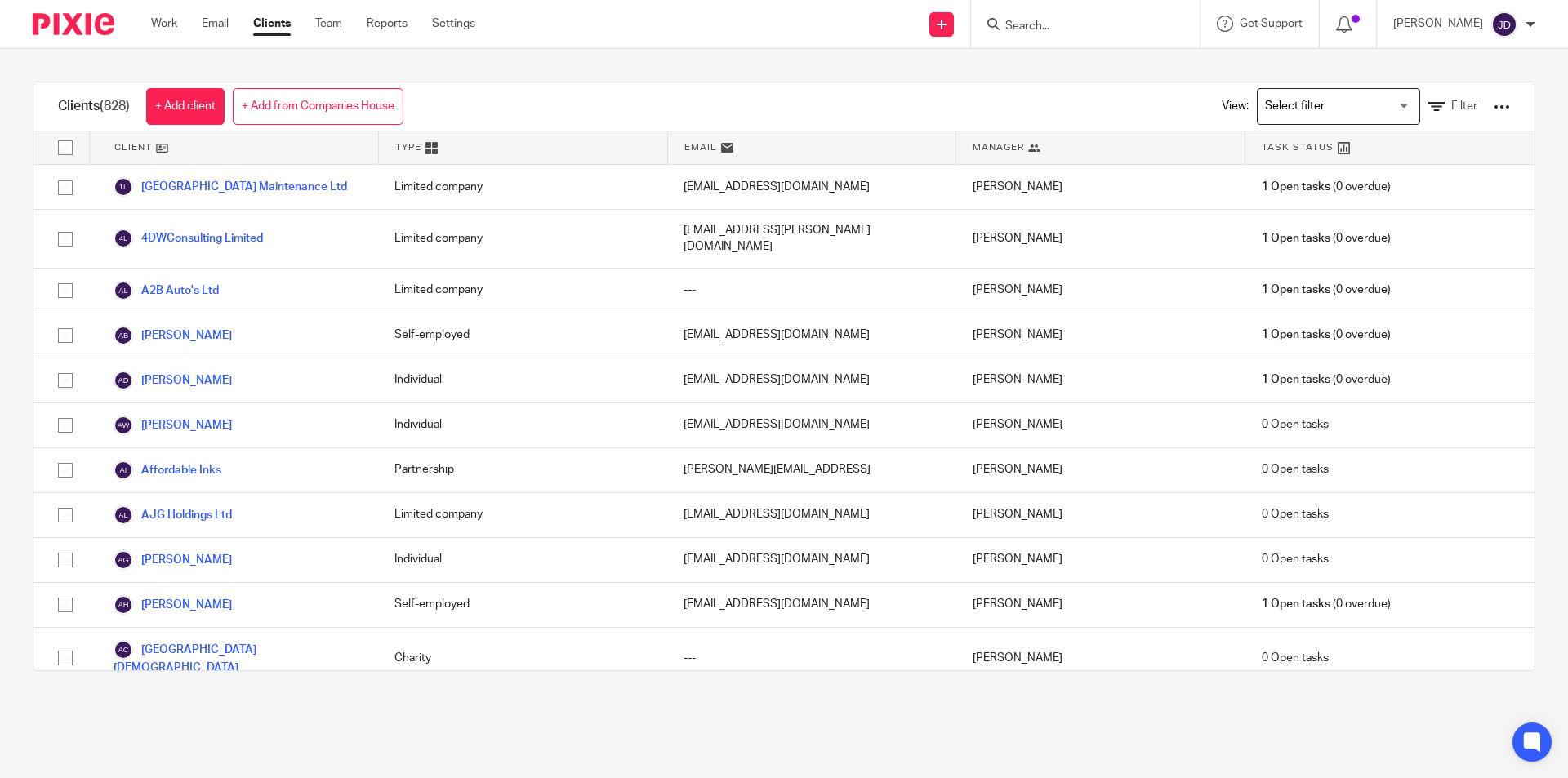
click at [1121, 22] on input "Search" at bounding box center [1077, 27] width 147 height 14
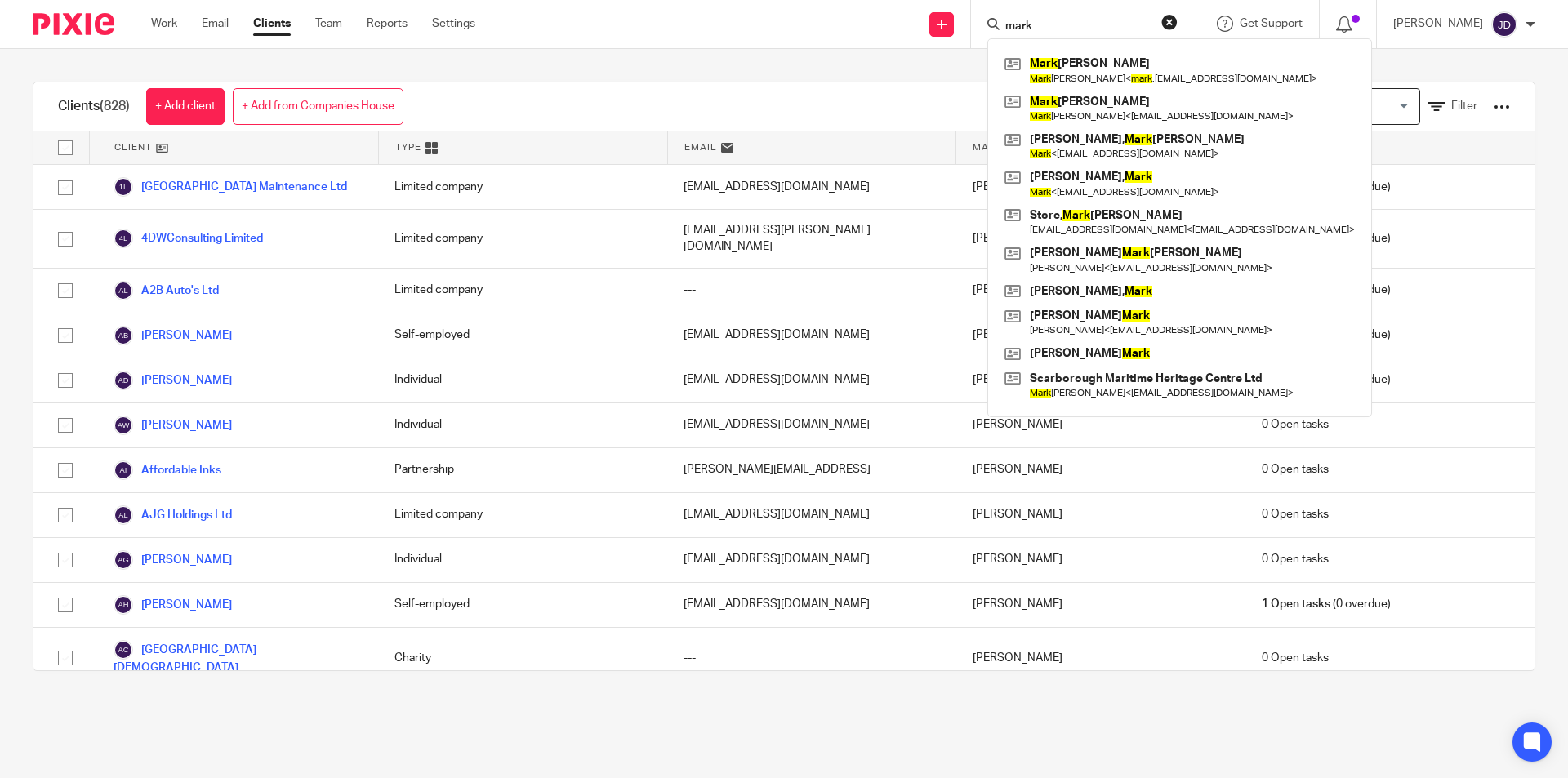
type input "mark"
click at [747, 55] on div "Clients (828) + Add client + Add from Companies House View: Loading... Filter C…" at bounding box center [784, 376] width 1568 height 655
